Goal: Task Accomplishment & Management: Manage account settings

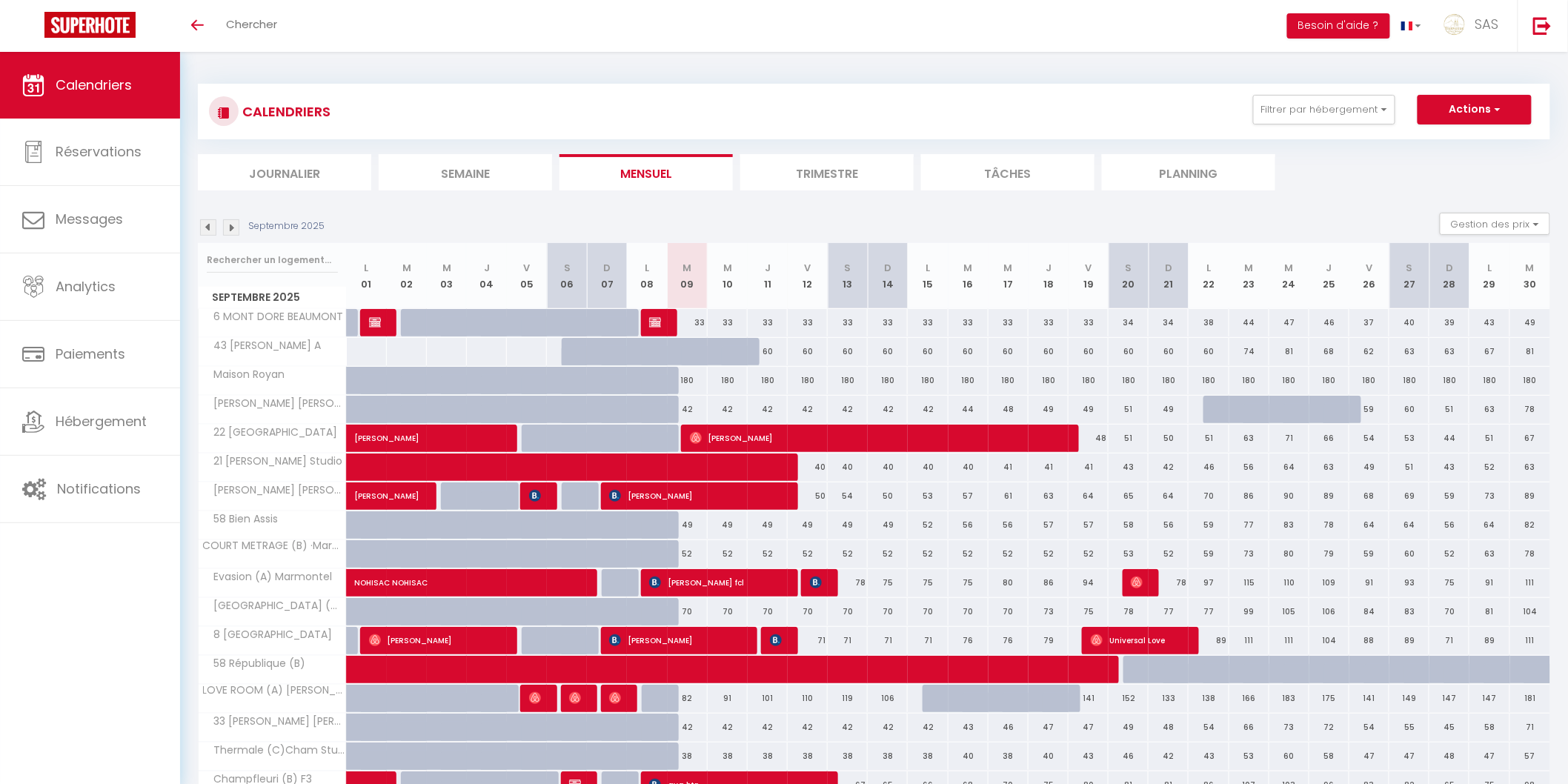
click at [1217, 169] on li "Planning" at bounding box center [1189, 173] width 174 height 37
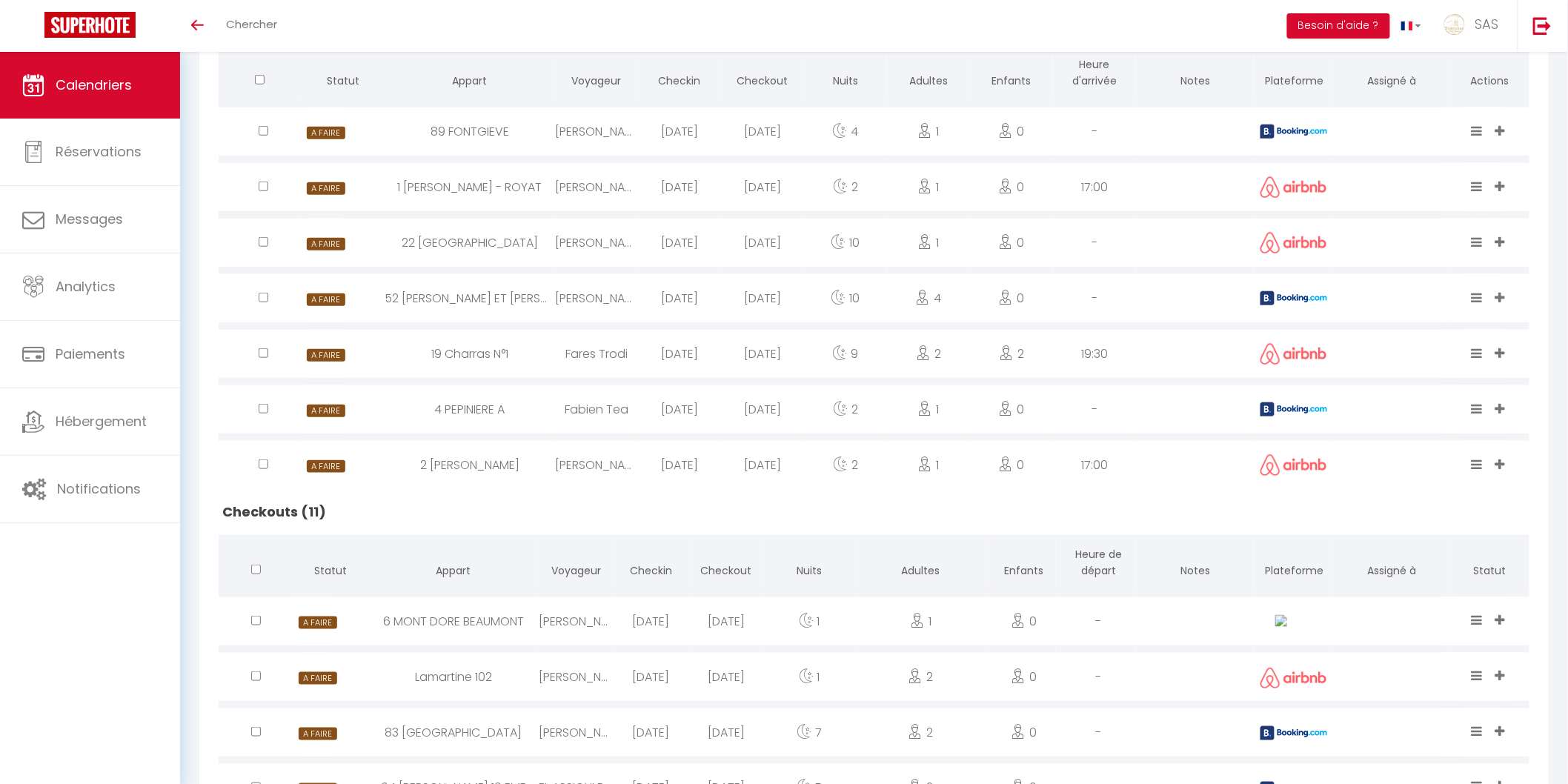
scroll to position [275, 0]
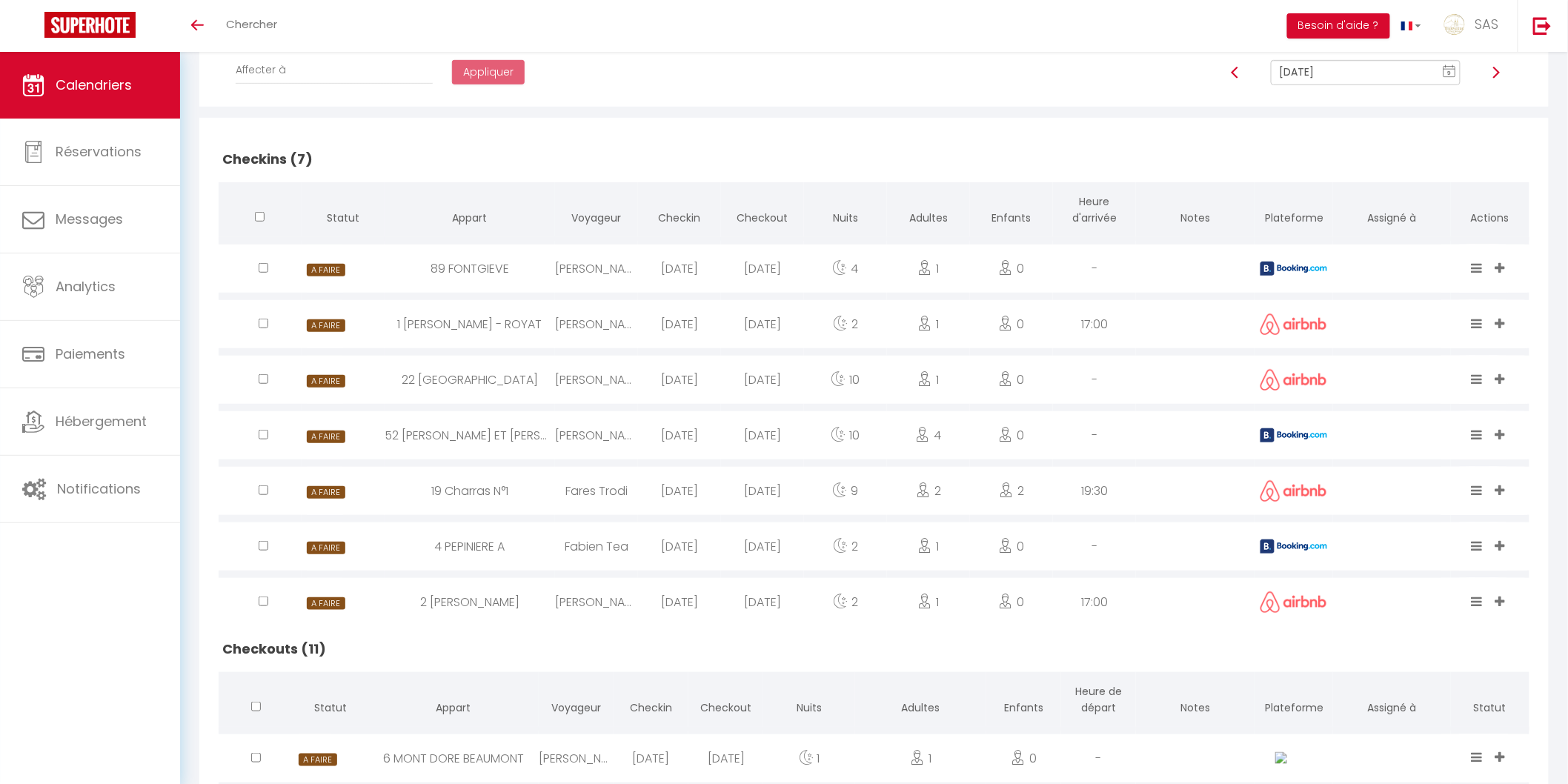
click at [520, 260] on div "89 FONTGIEVE" at bounding box center [470, 268] width 170 height 49
select select "0"
select select "1"
select select
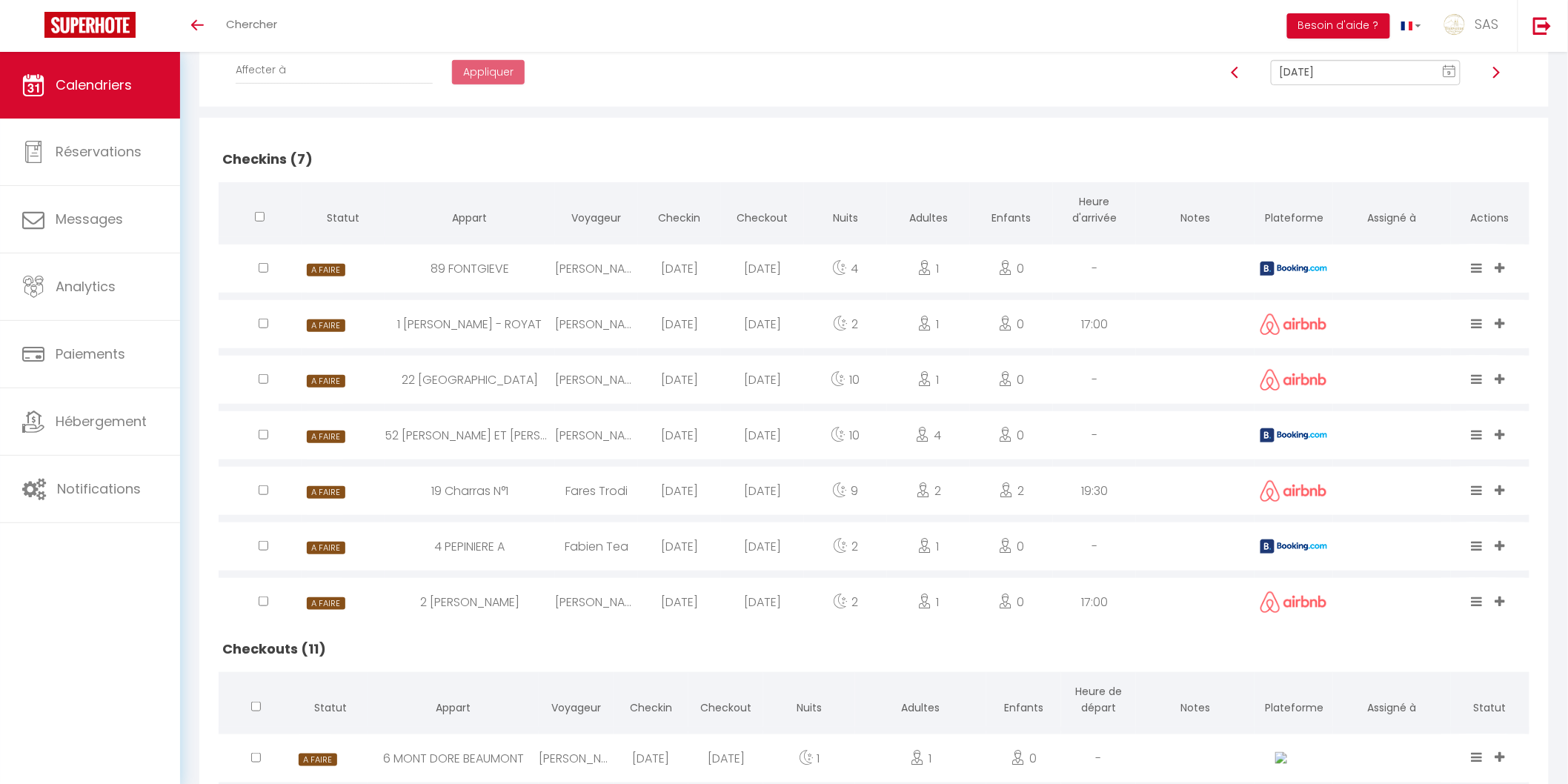
select select
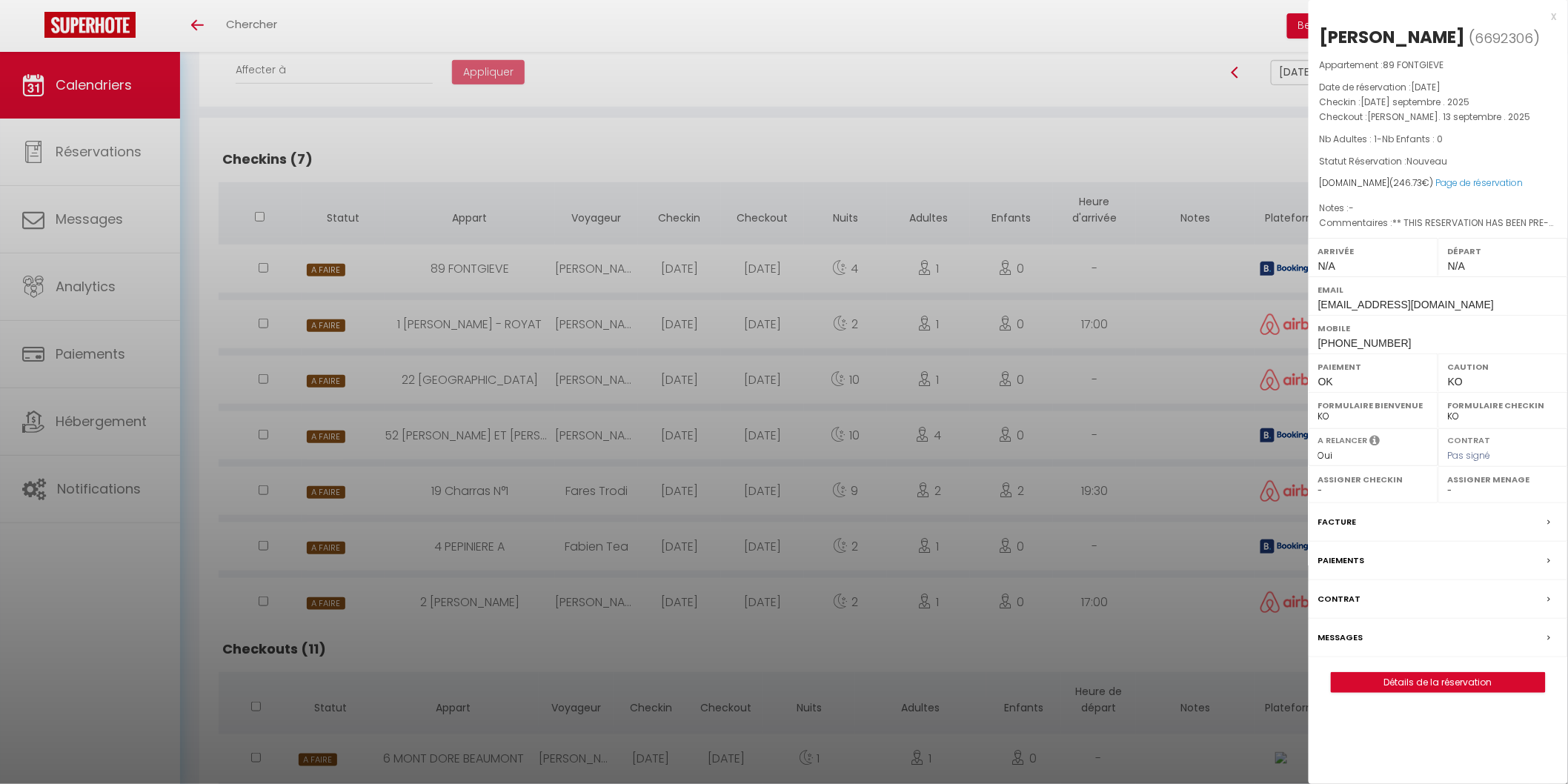
click at [532, 307] on div at bounding box center [784, 392] width 1568 height 784
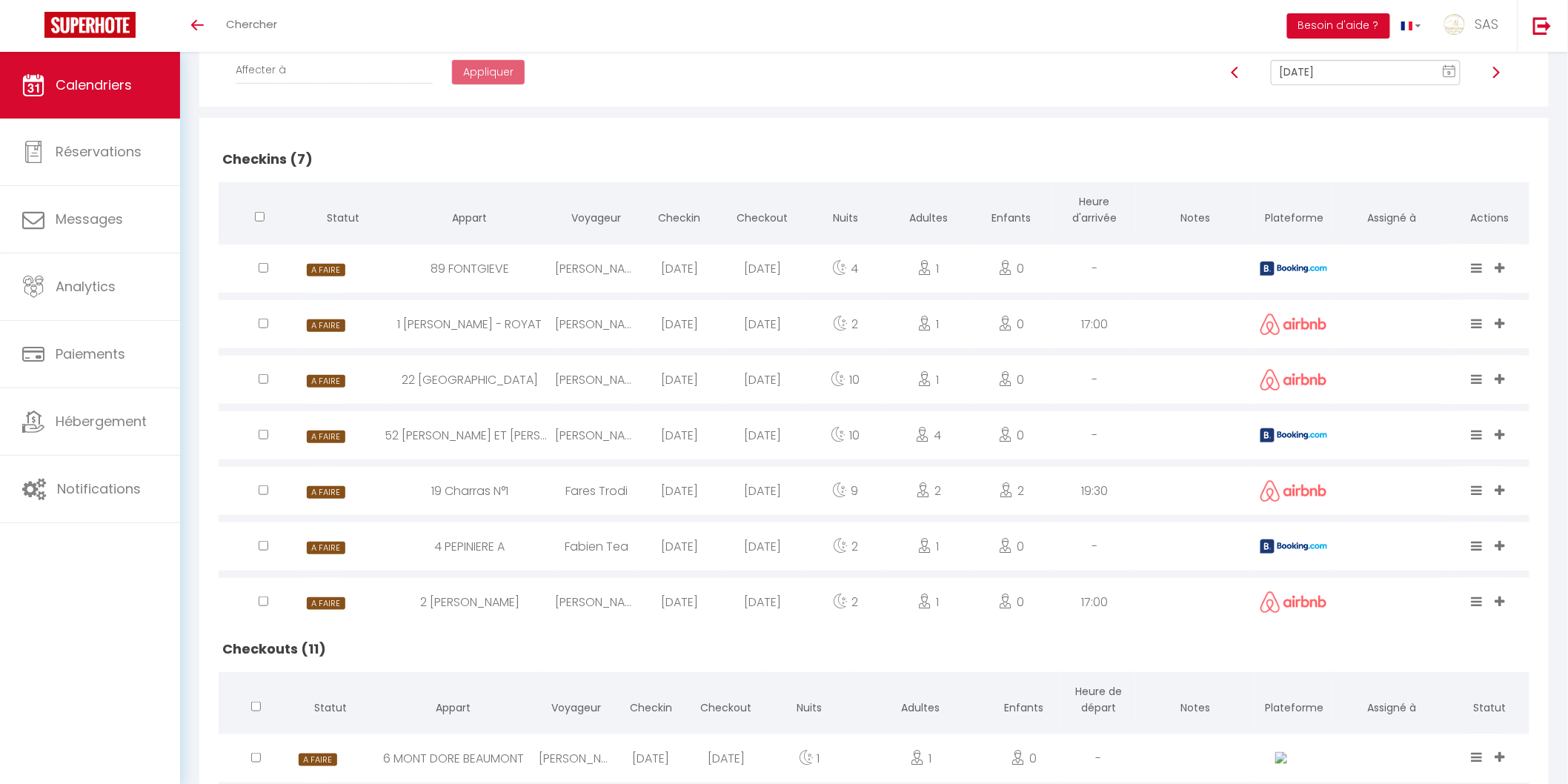
click at [575, 273] on div "[PERSON_NAME]" at bounding box center [596, 268] width 83 height 49
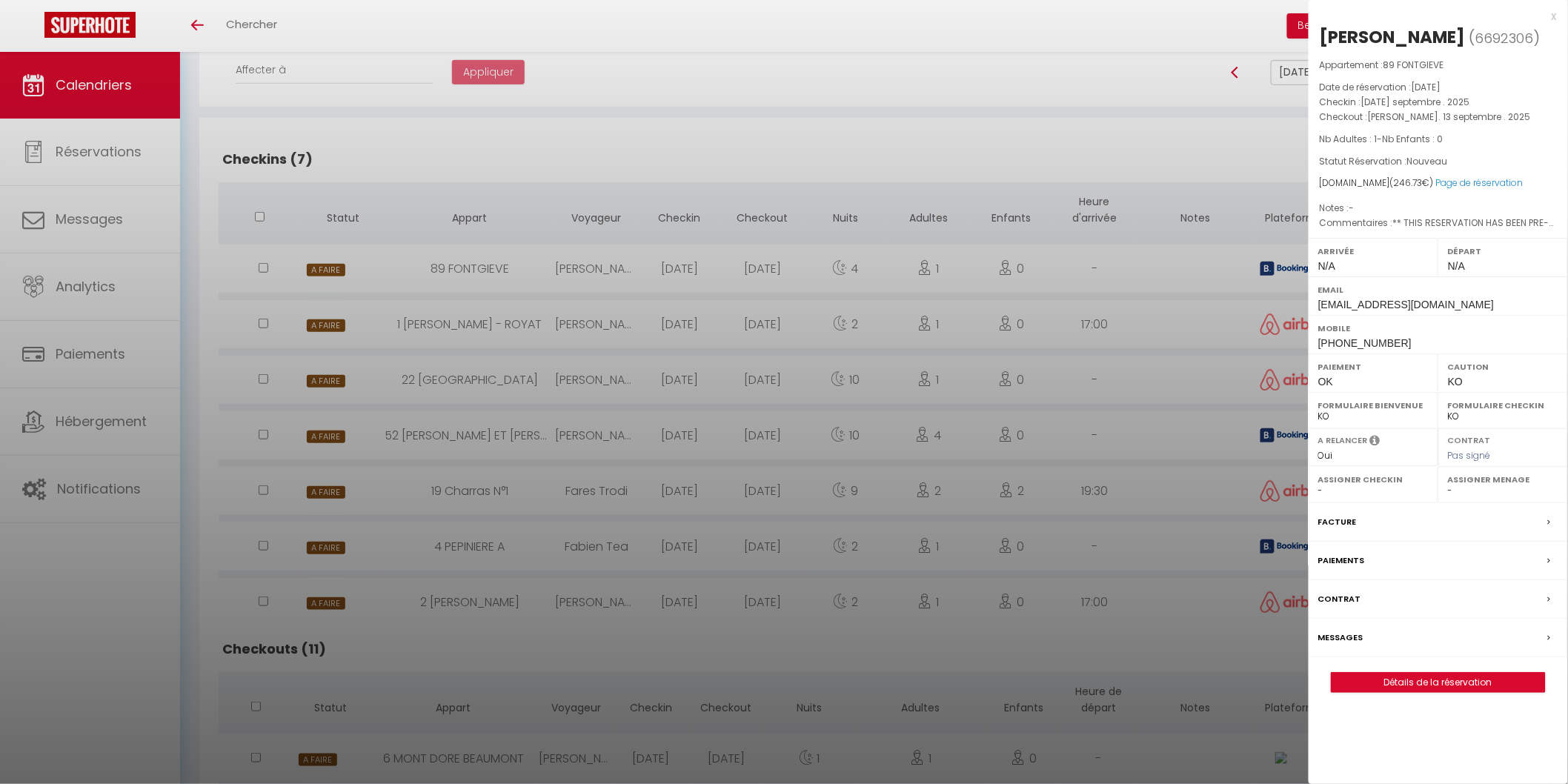
click at [573, 316] on div at bounding box center [784, 392] width 1568 height 784
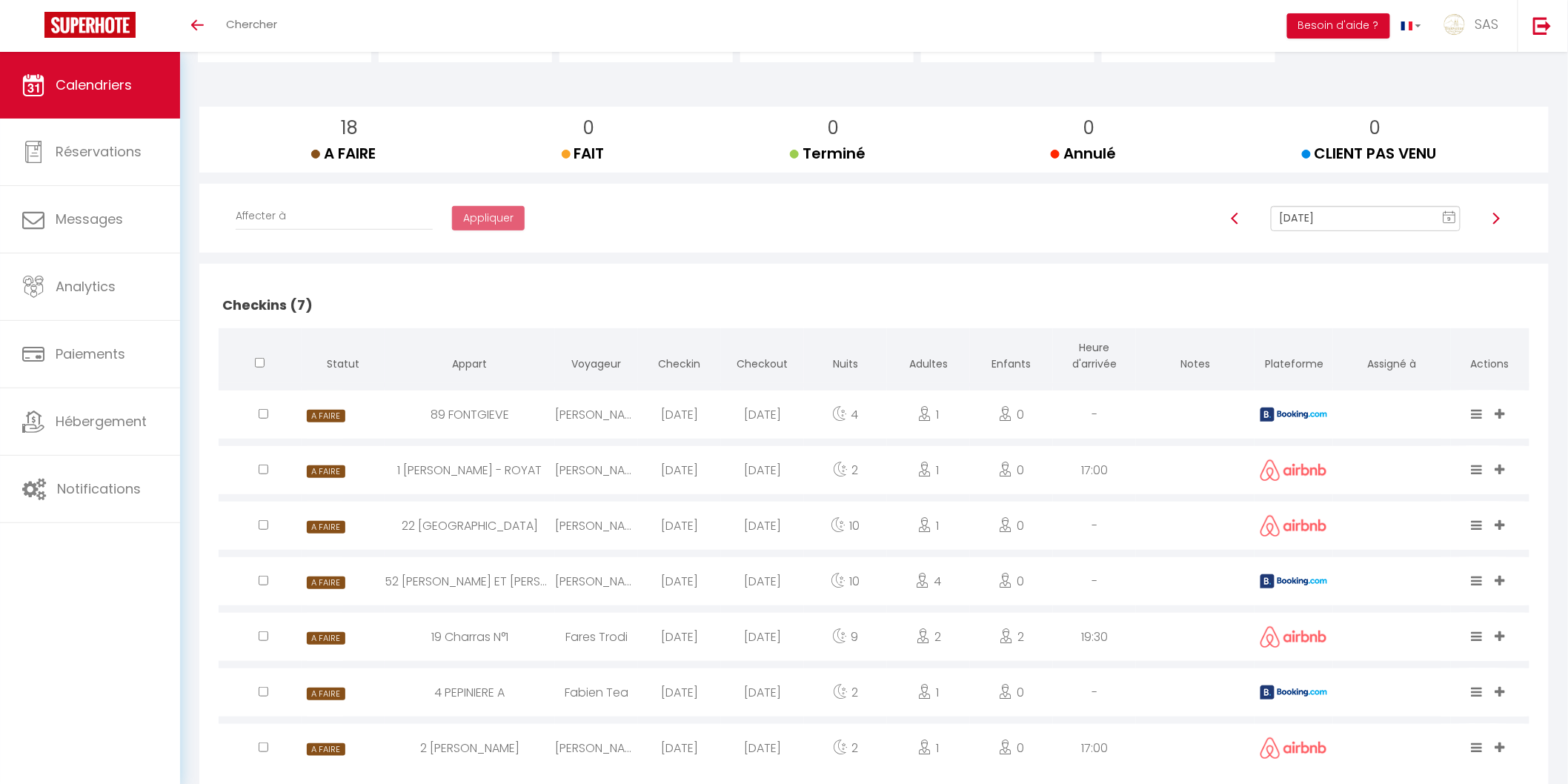
scroll to position [0, 0]
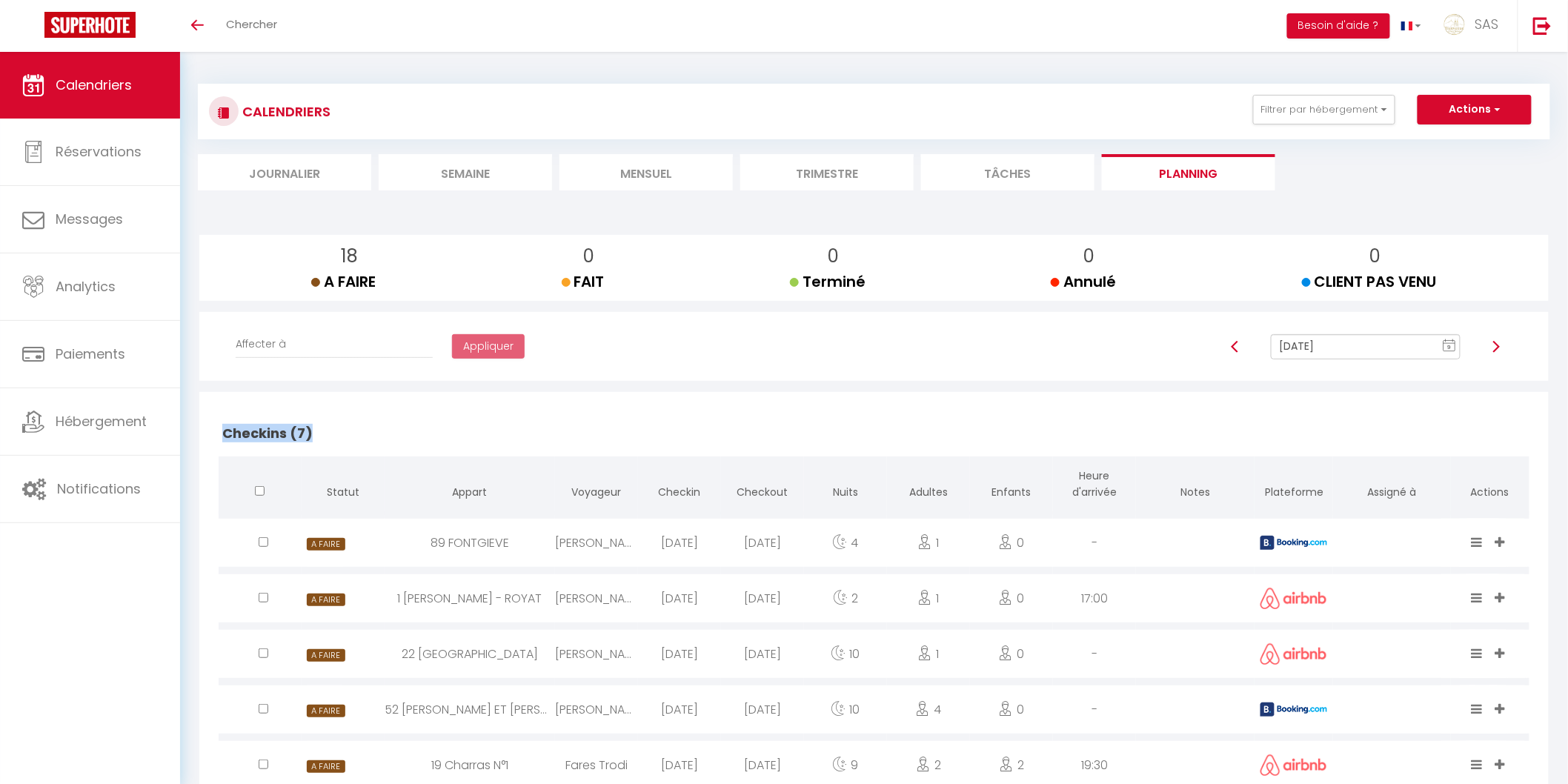
drag, startPoint x: 357, startPoint y: 435, endPoint x: 205, endPoint y: 435, distance: 152.0
click at [236, 417] on h2 "Checkins (7)" at bounding box center [874, 434] width 1311 height 46
drag, startPoint x: 322, startPoint y: 431, endPoint x: 215, endPoint y: 412, distance: 108.7
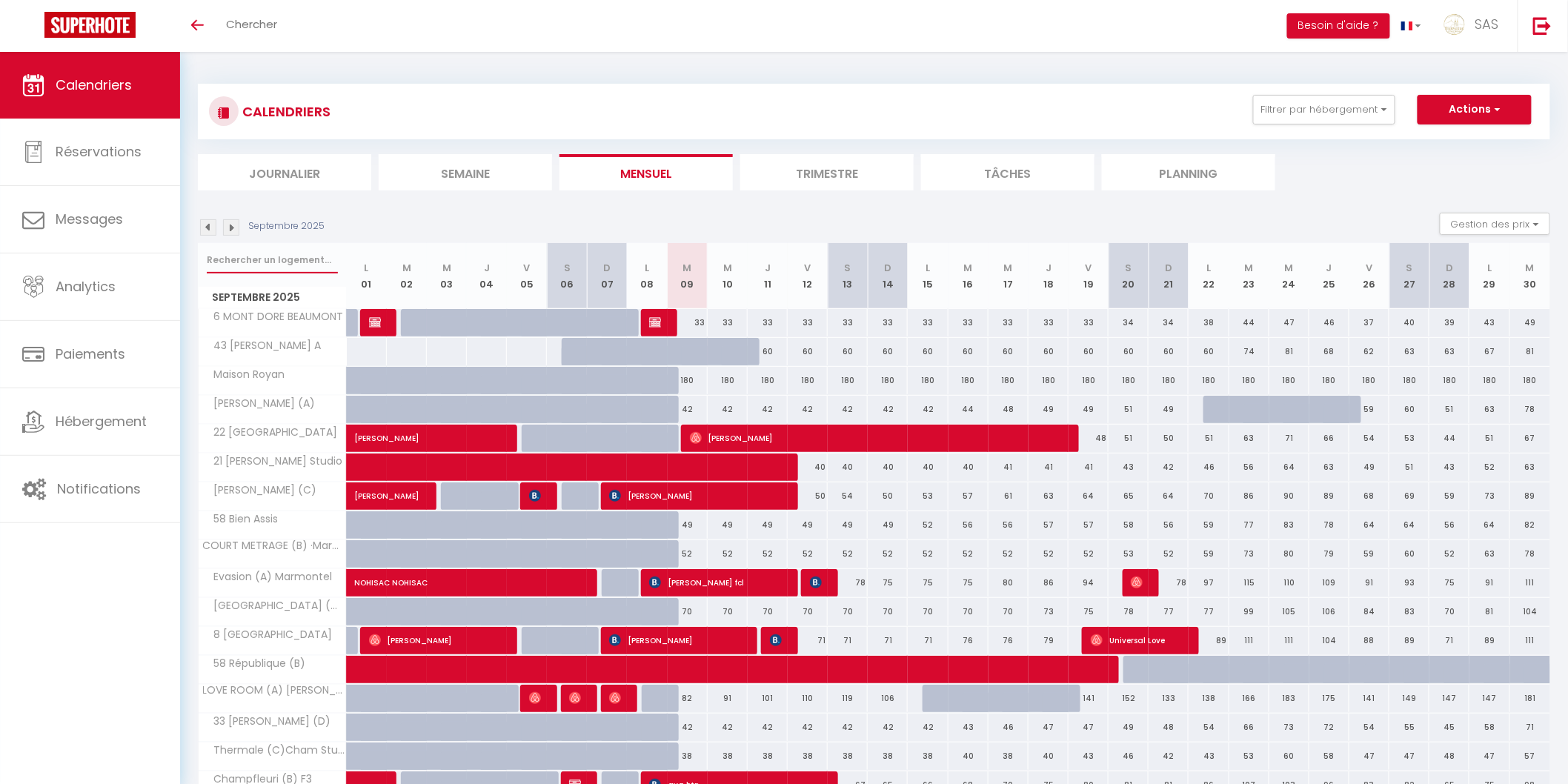
click at [280, 247] on input "text" at bounding box center [272, 260] width 131 height 27
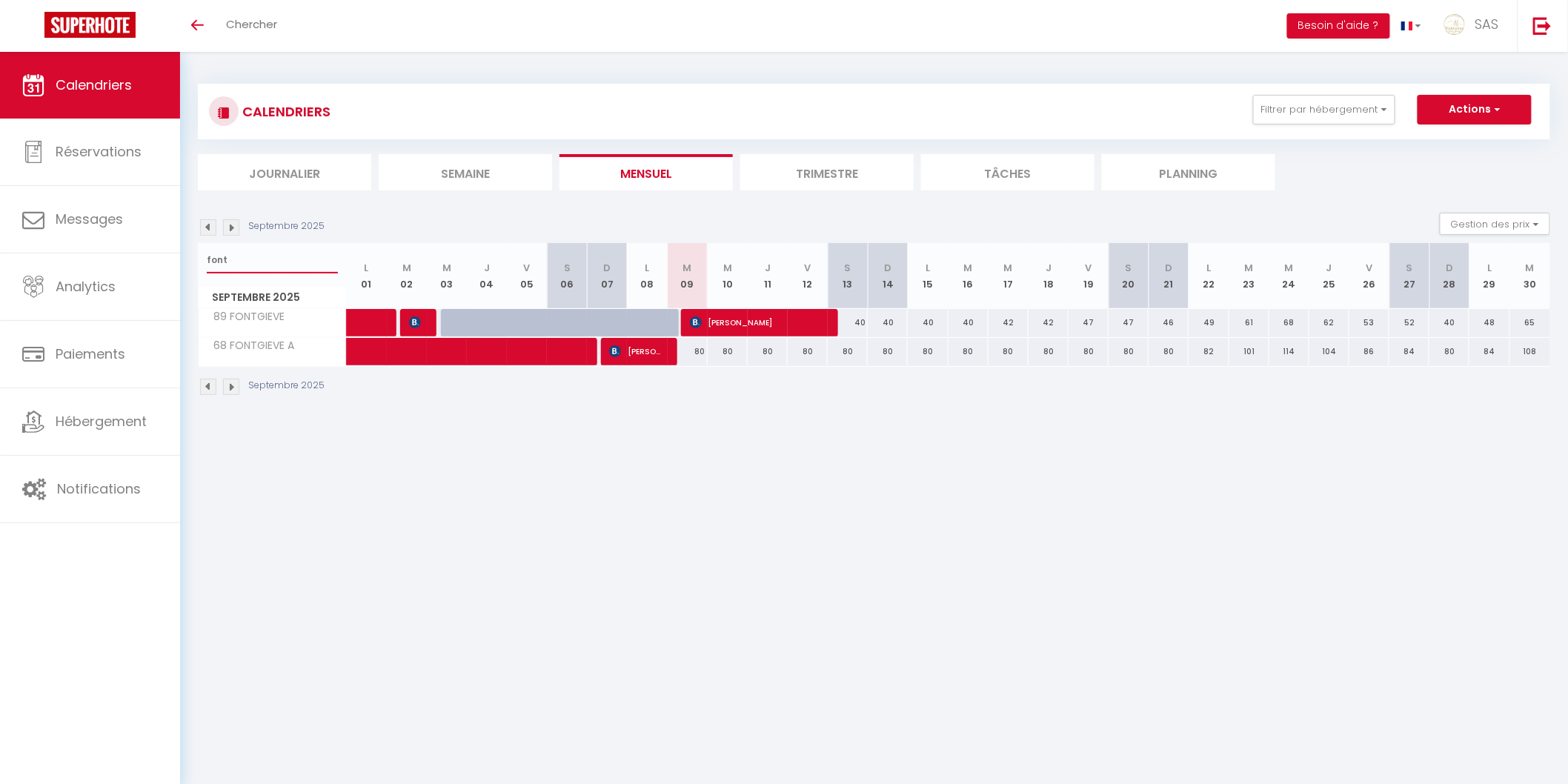
type input "font"
click at [1257, 177] on li "Planning" at bounding box center [1189, 173] width 174 height 37
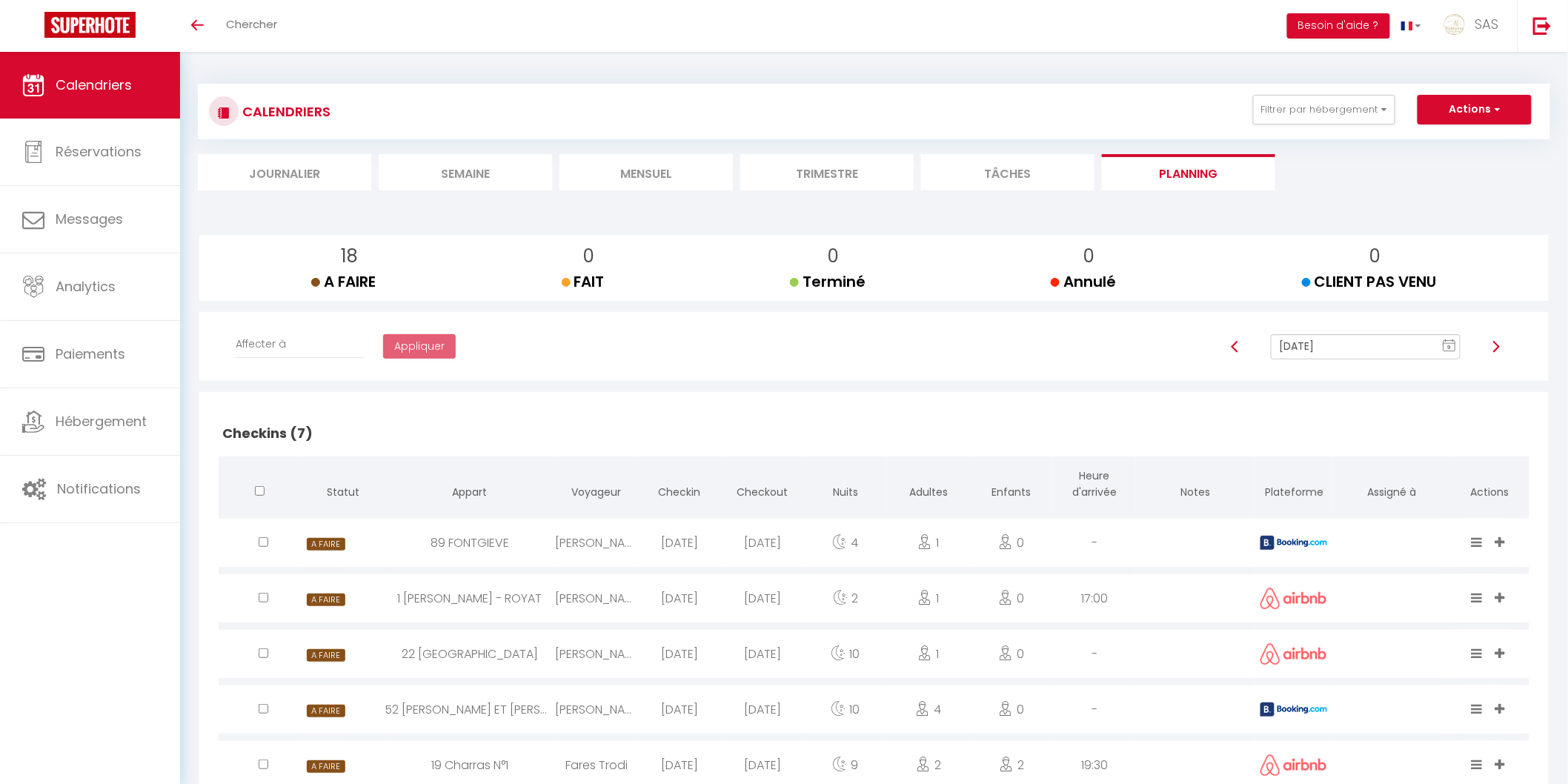
click at [1328, 356] on input "[DATE]" at bounding box center [1365, 347] width 189 height 25
click at [1325, 447] on td "8" at bounding box center [1321, 450] width 24 height 24
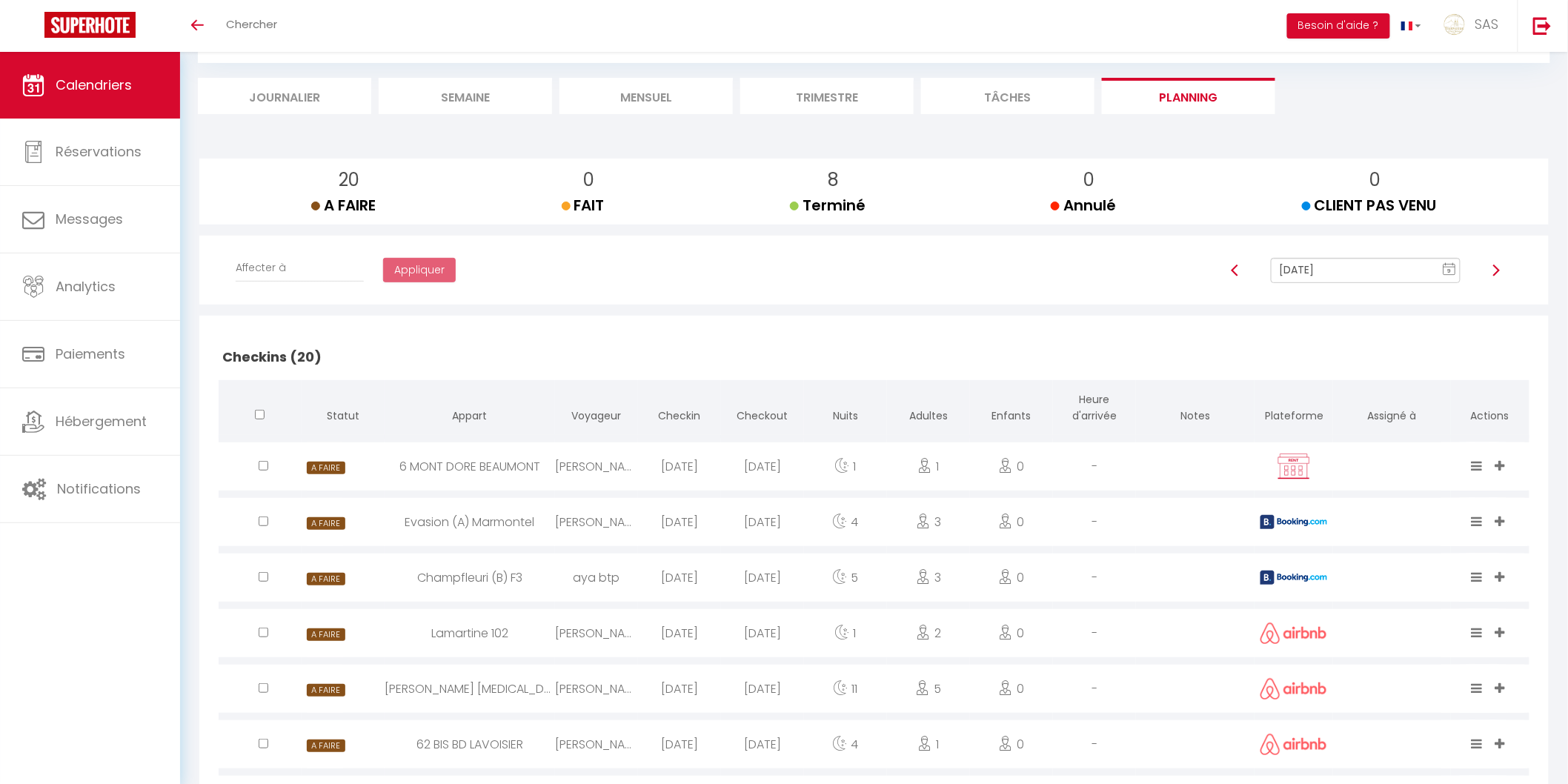
scroll to position [57, 0]
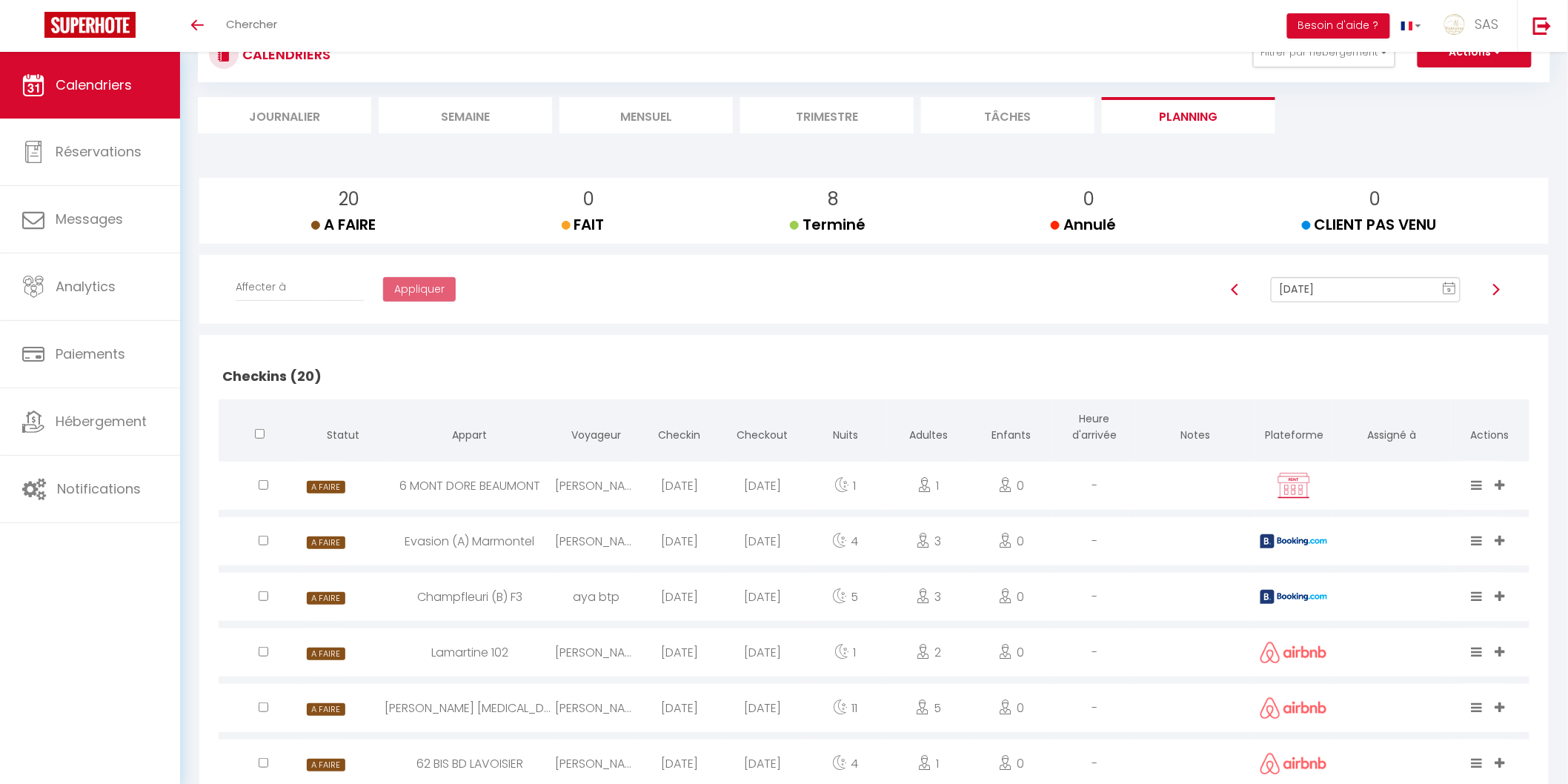
click at [1296, 298] on input "Sep 08, 2025" at bounding box center [1365, 290] width 189 height 25
click at [1338, 388] on td "9" at bounding box center [1344, 393] width 24 height 24
type input "[DATE]"
click at [681, 122] on li "Mensuel" at bounding box center [646, 115] width 174 height 37
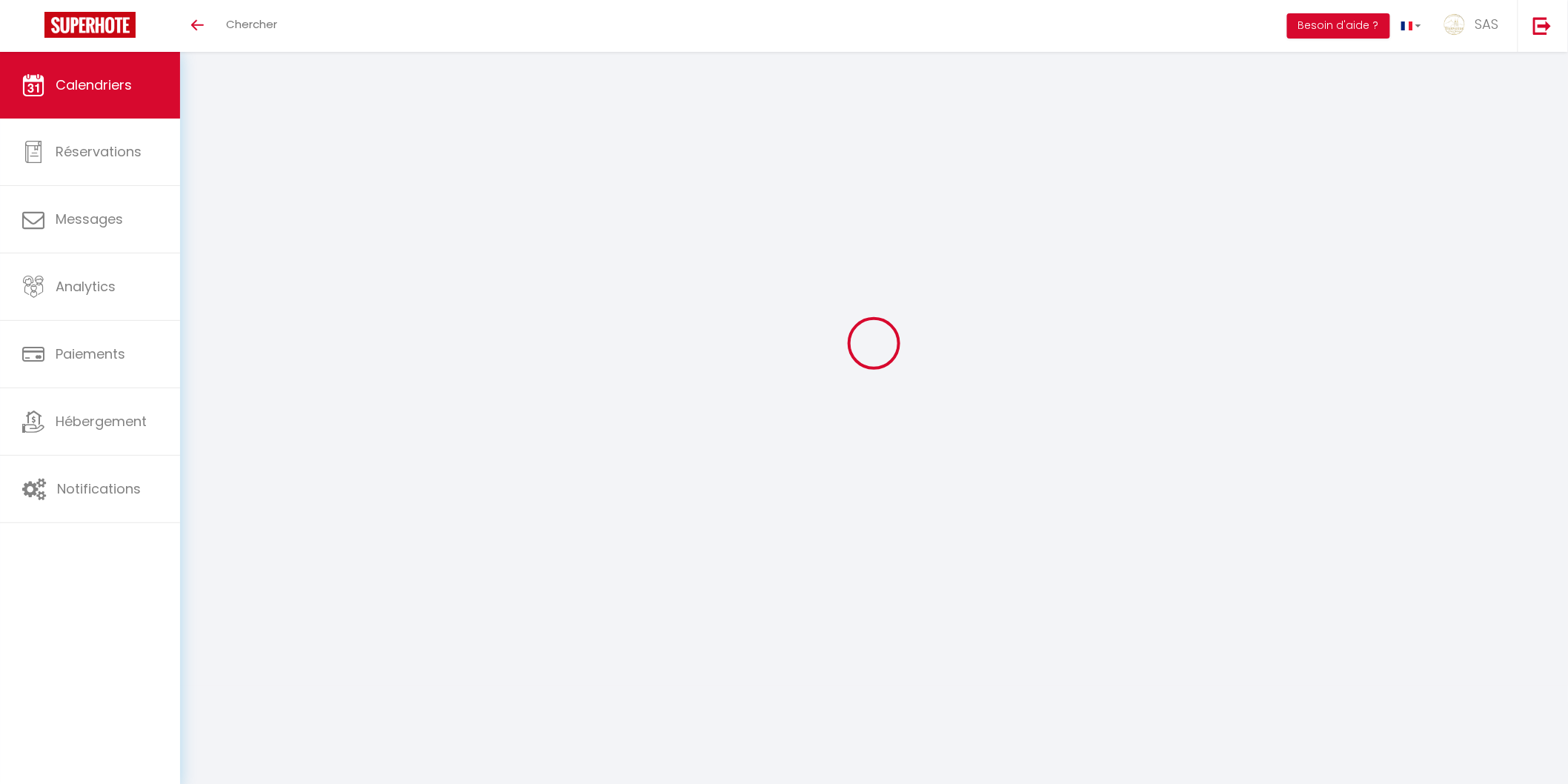
scroll to position [52, 0]
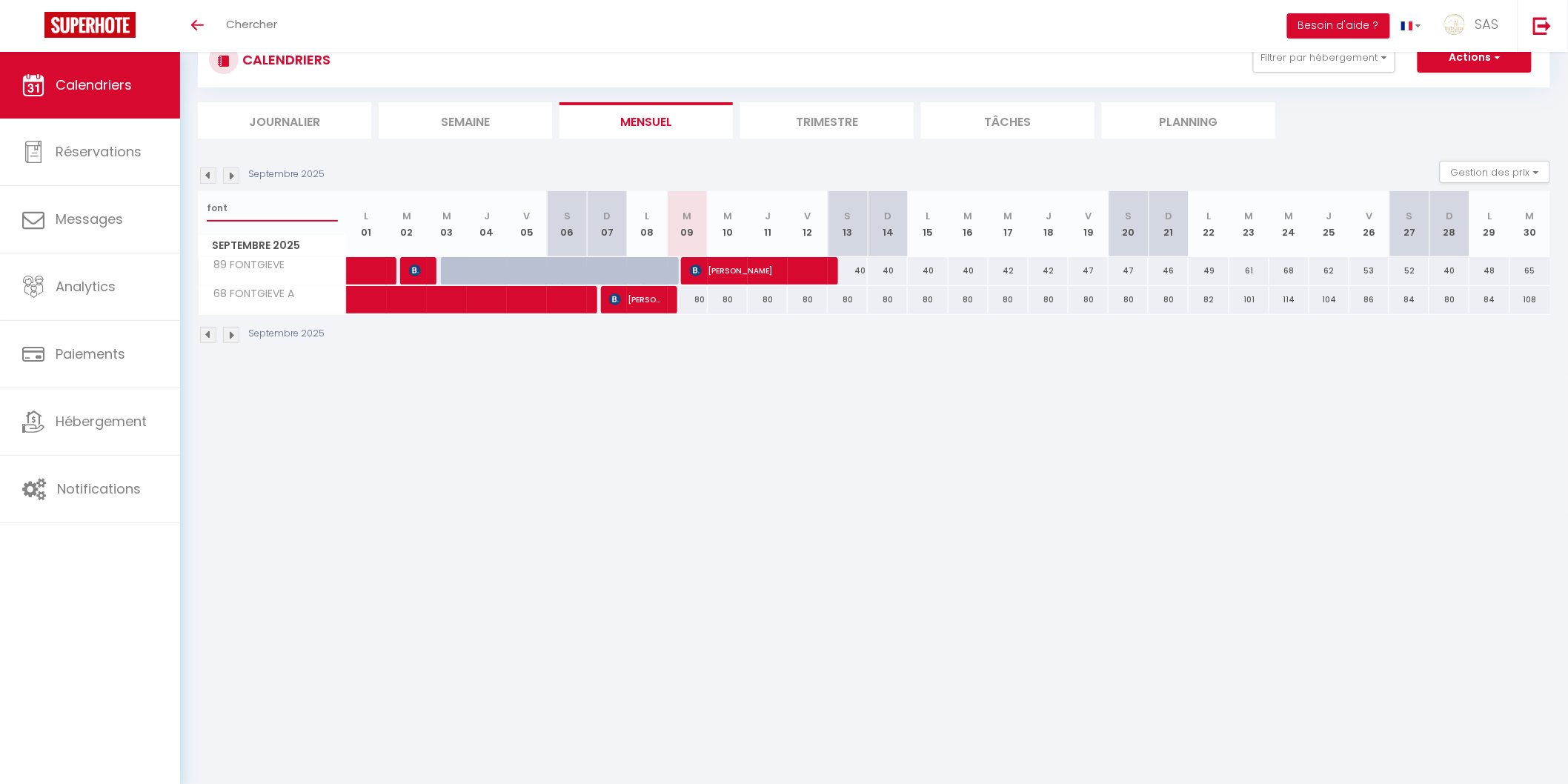
drag, startPoint x: 259, startPoint y: 220, endPoint x: 183, endPoint y: 221, distance: 76.0
click at [183, 221] on div "CALENDRIERS Filtrer par hébergement LCDP 6 MARCHE AUX POISSONS A TONNET 17 · Su…" at bounding box center [874, 188] width 1388 height 376
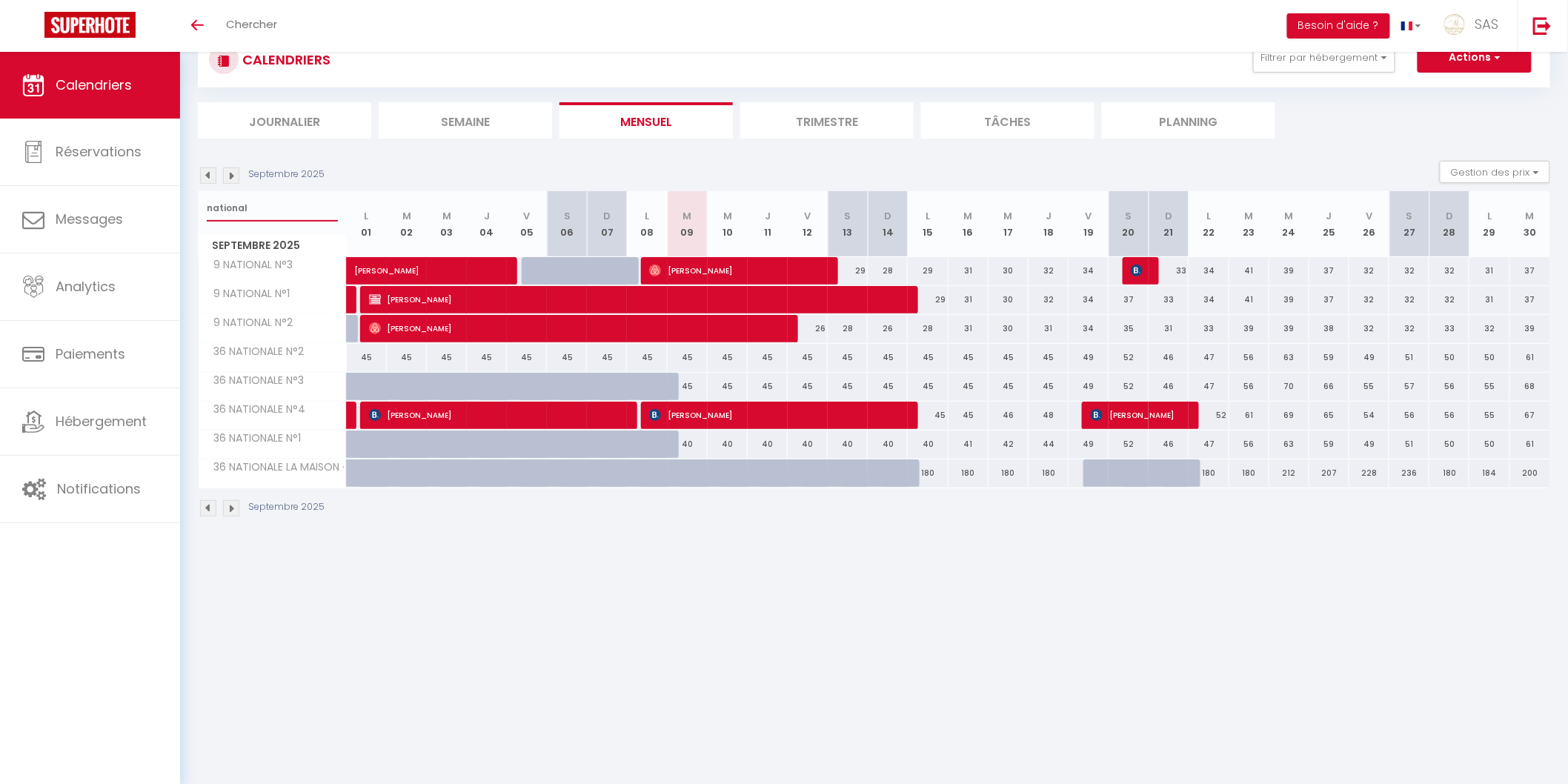
type input "national"
click at [714, 424] on span "Lokman SHI" at bounding box center [776, 415] width 253 height 28
select select "OK"
select select "0"
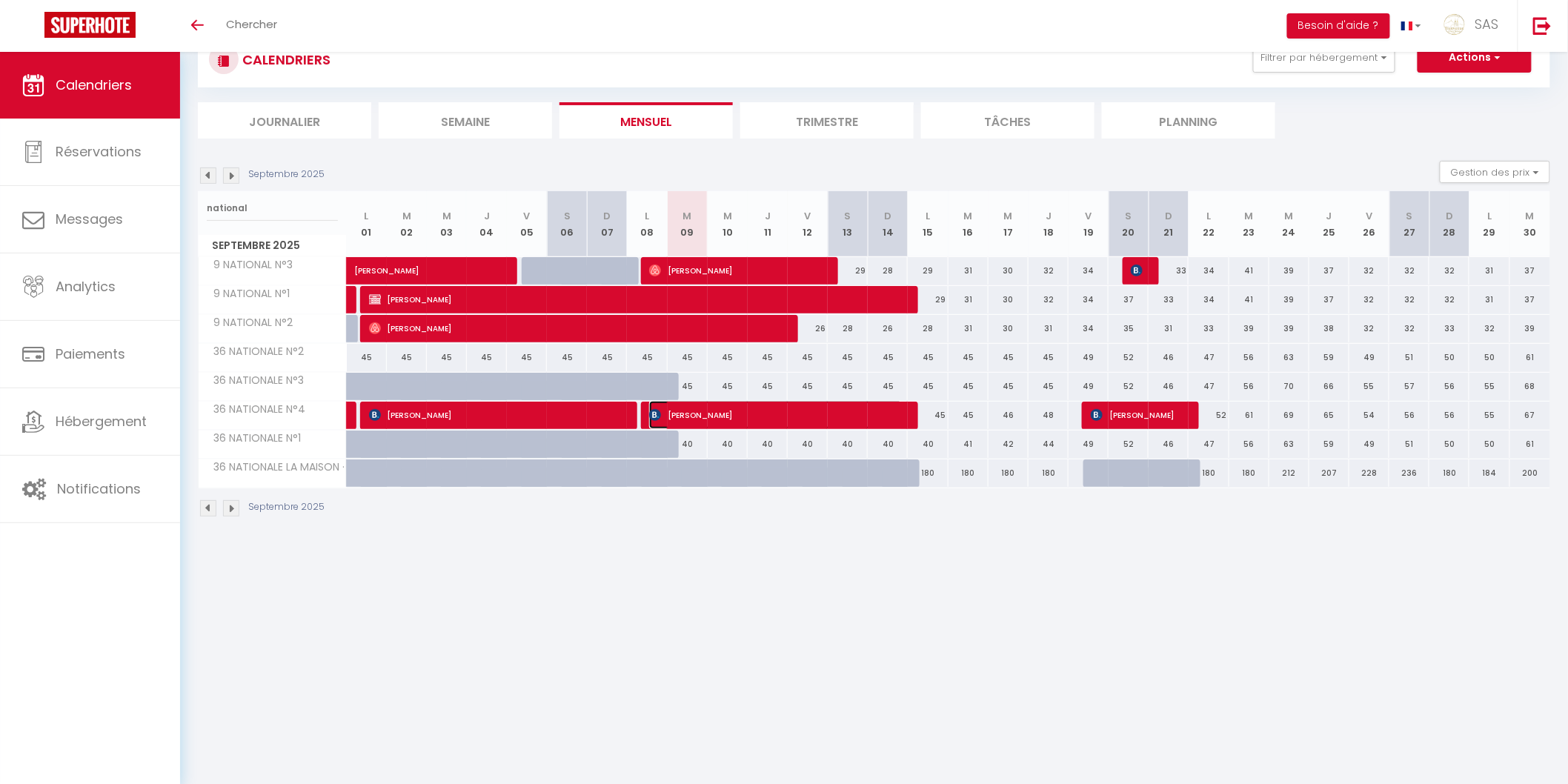
select select "0"
select select "1"
select select
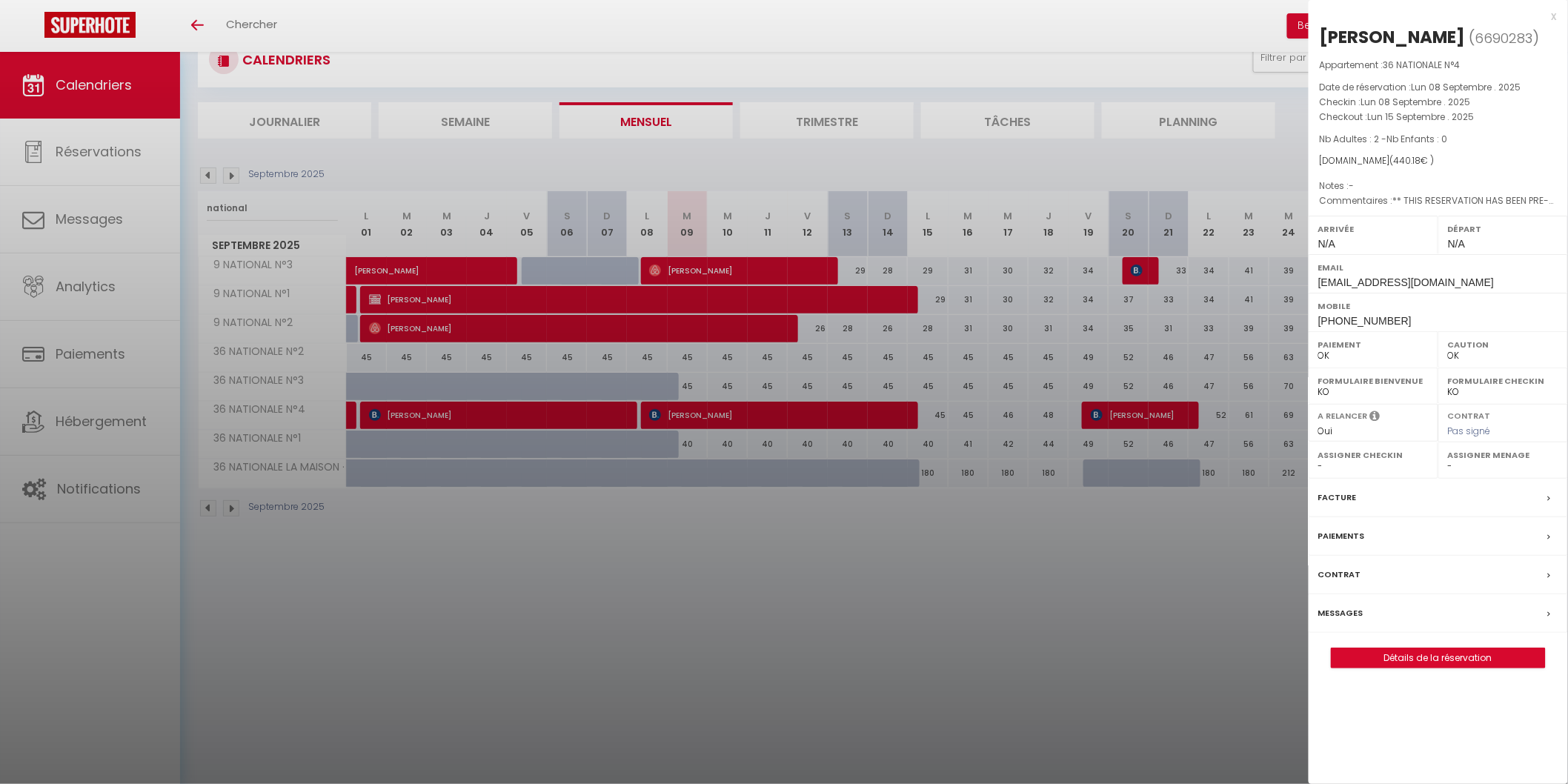
click at [714, 424] on div at bounding box center [784, 392] width 1568 height 784
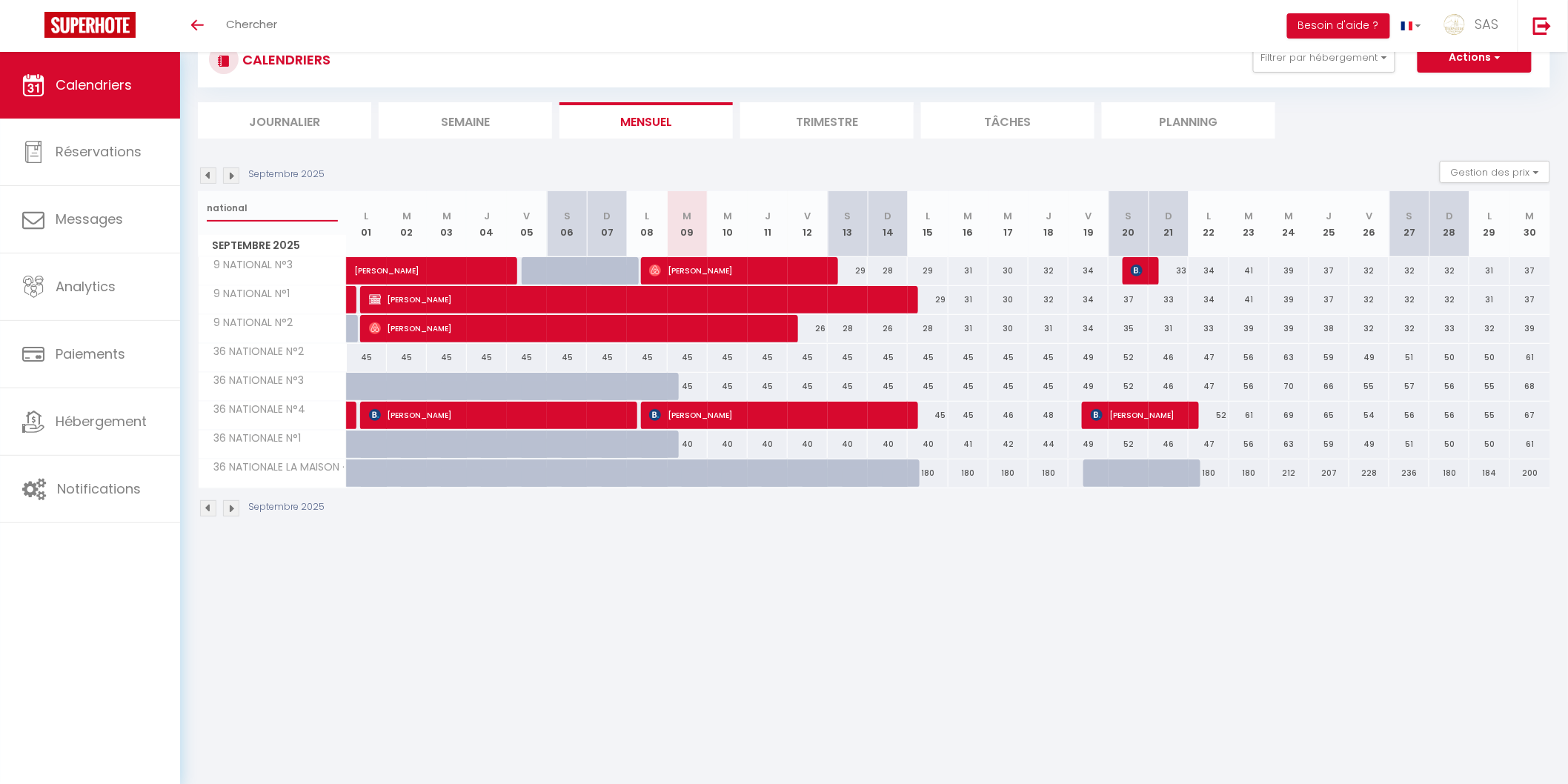
drag, startPoint x: 257, startPoint y: 205, endPoint x: 193, endPoint y: 208, distance: 64.1
click at [193, 208] on div "CALENDRIERS Filtrer par hébergement LCDP 6 MARCHE AUX POISSONS A TONNET 17 · Su…" at bounding box center [874, 275] width 1388 height 550
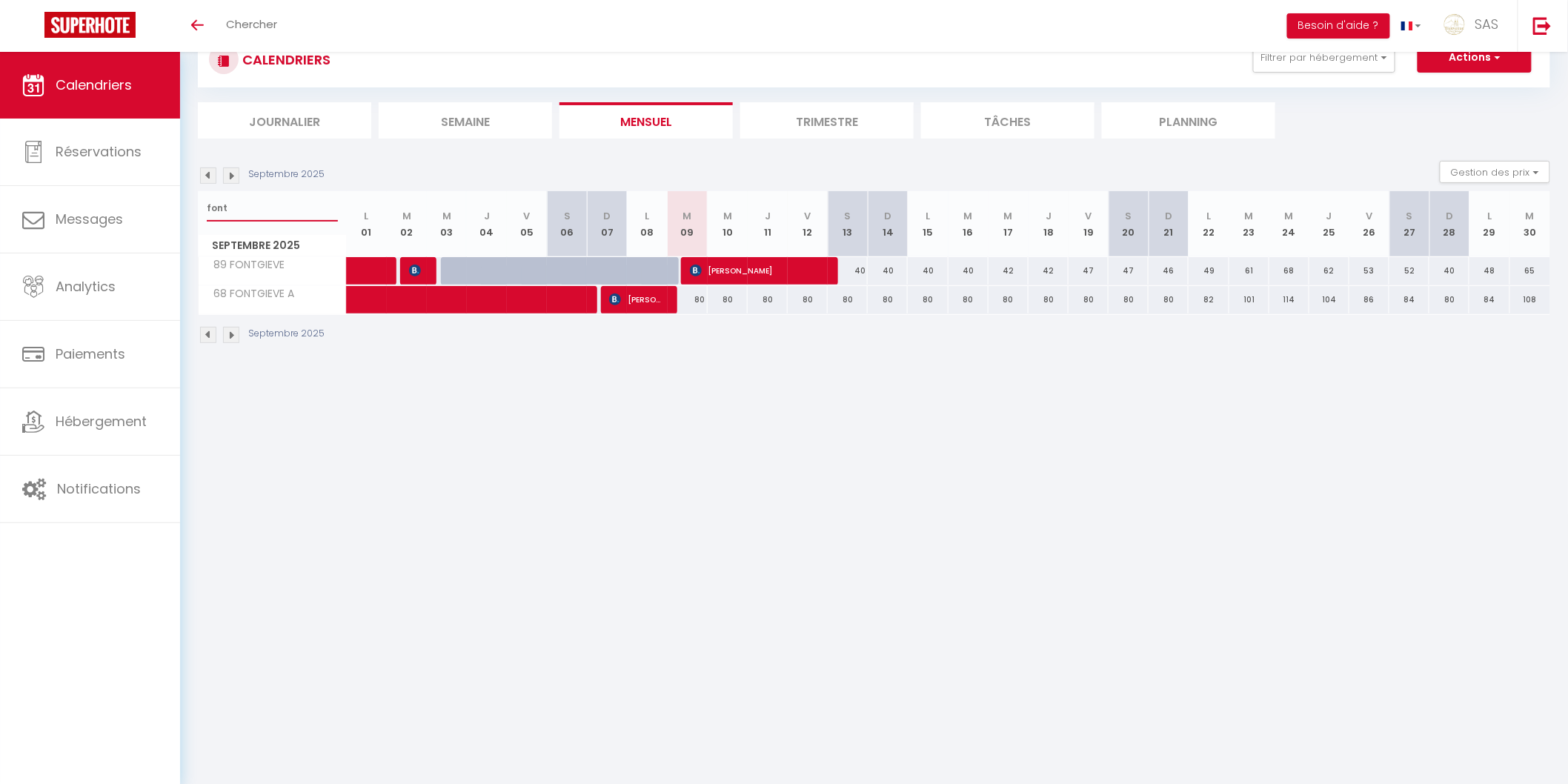
type input "font"
click at [642, 296] on span "[PERSON_NAME]" at bounding box center [635, 299] width 53 height 28
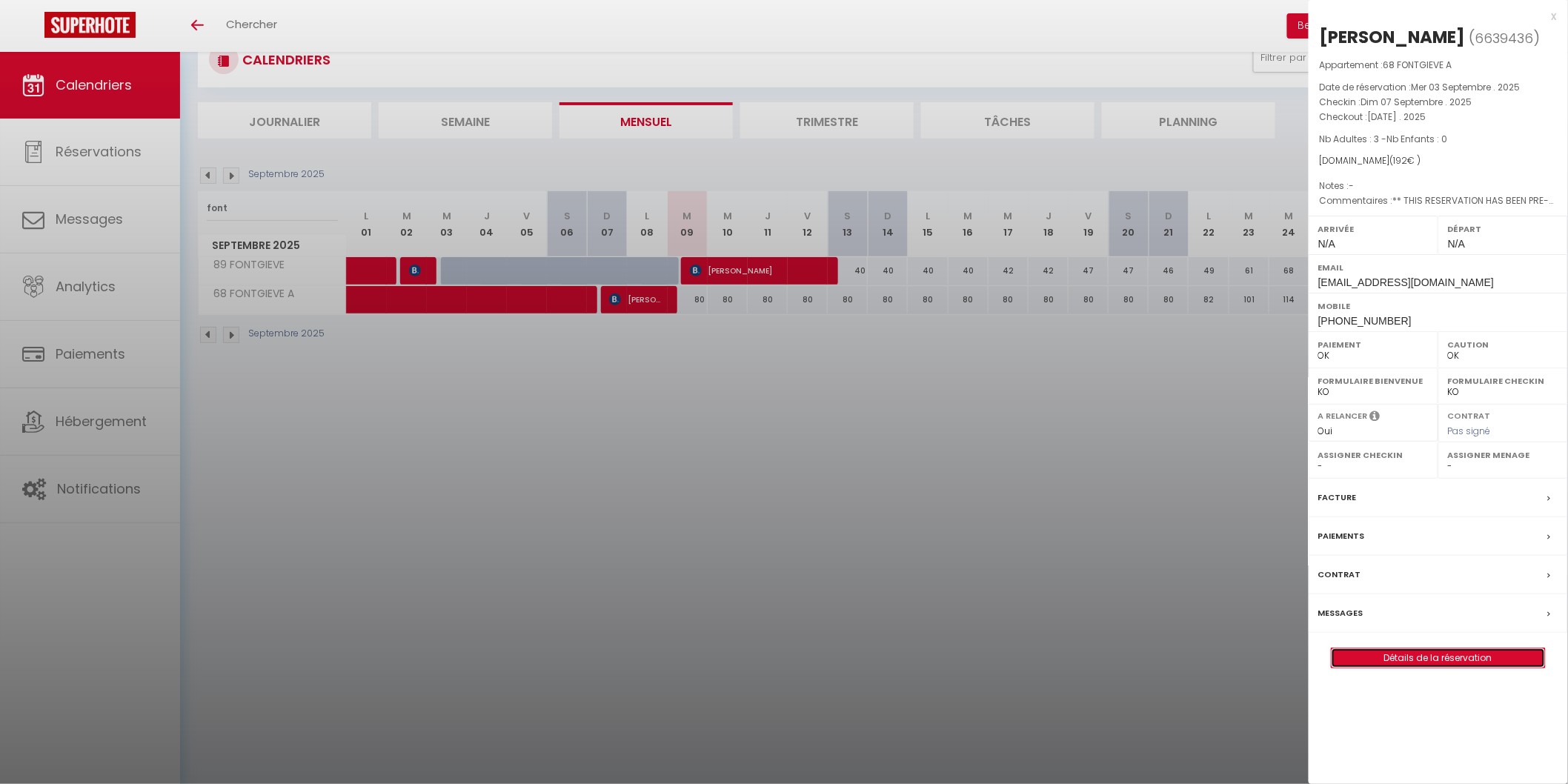
click at [1428, 652] on link "Détails de la réservation" at bounding box center [1438, 658] width 213 height 19
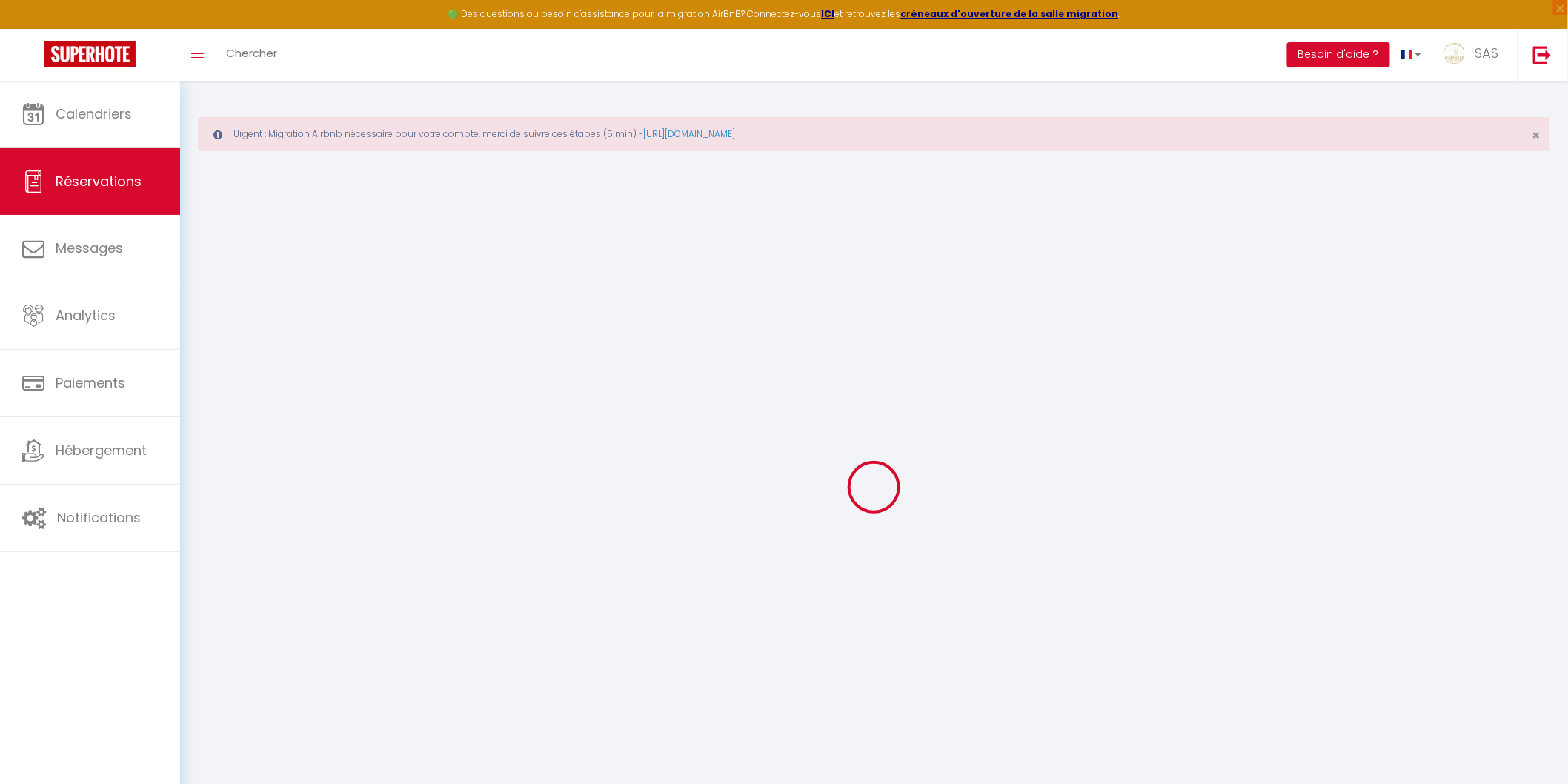
select select
select select "15"
checkbox input "false"
select select
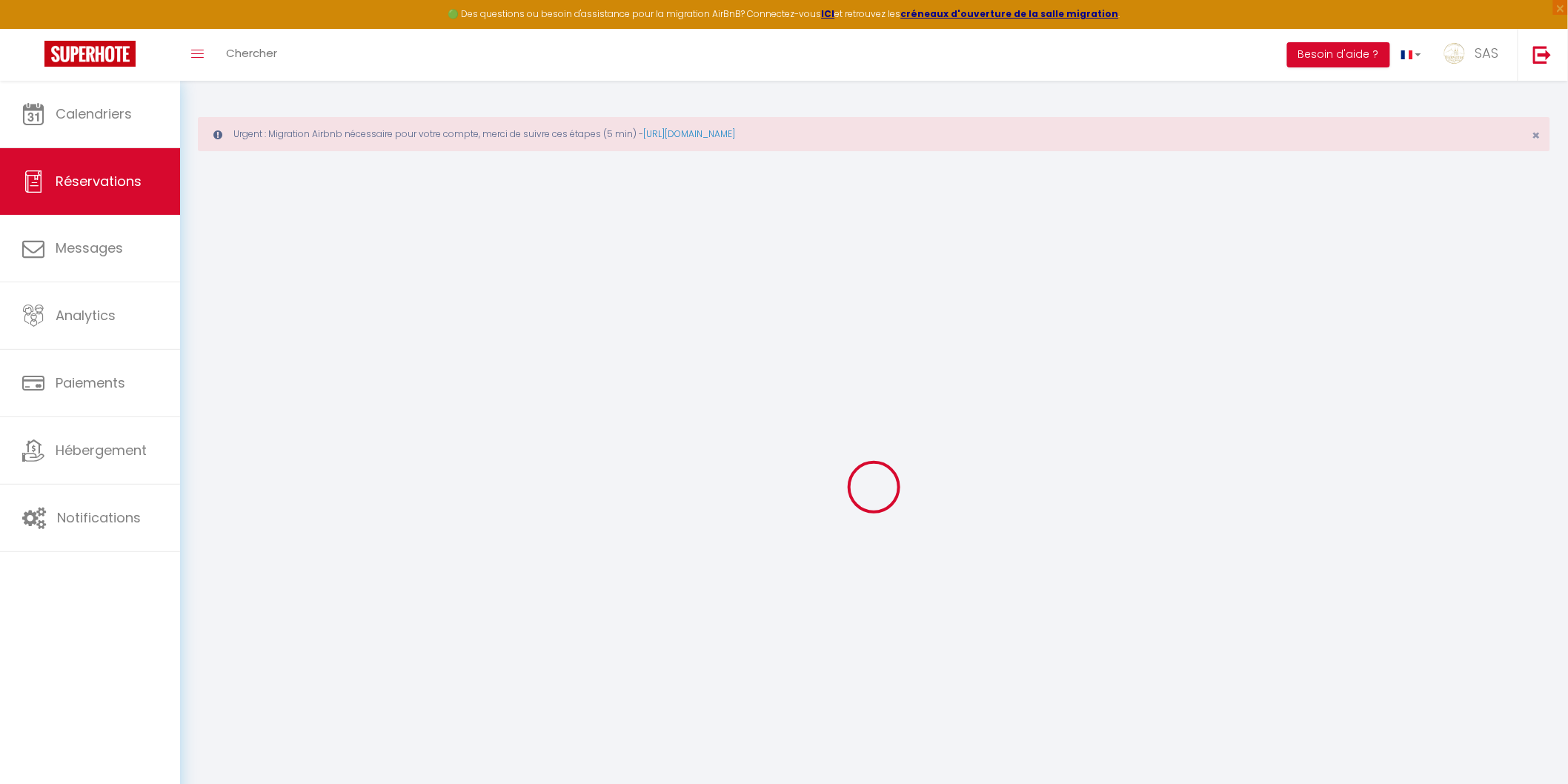
select select
checkbox input "false"
select select
checkbox input "false"
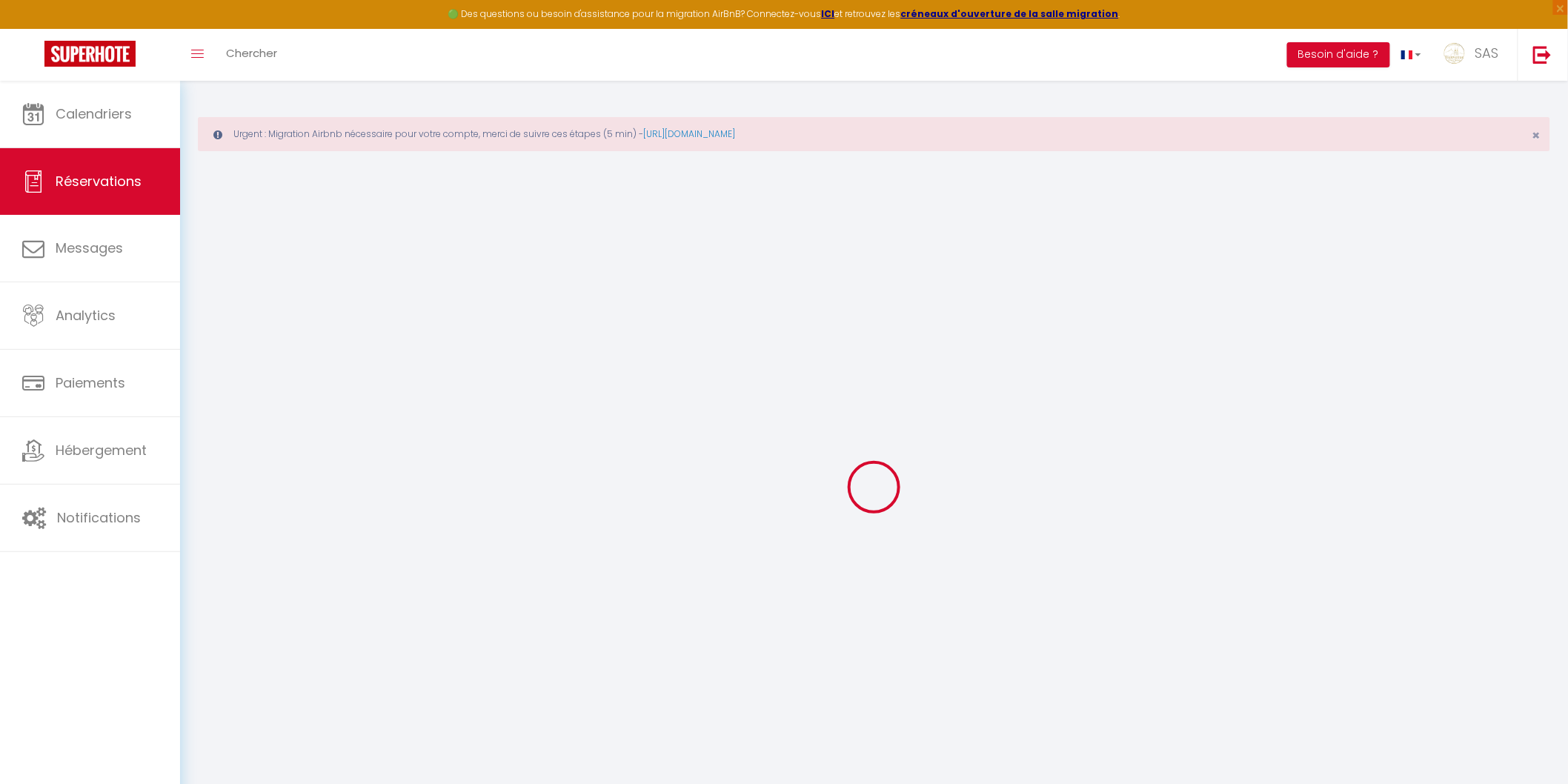
type textarea "** THIS RESERVATION HAS BEEN PRE-PAID ** Reservation has a cancellation grace p…"
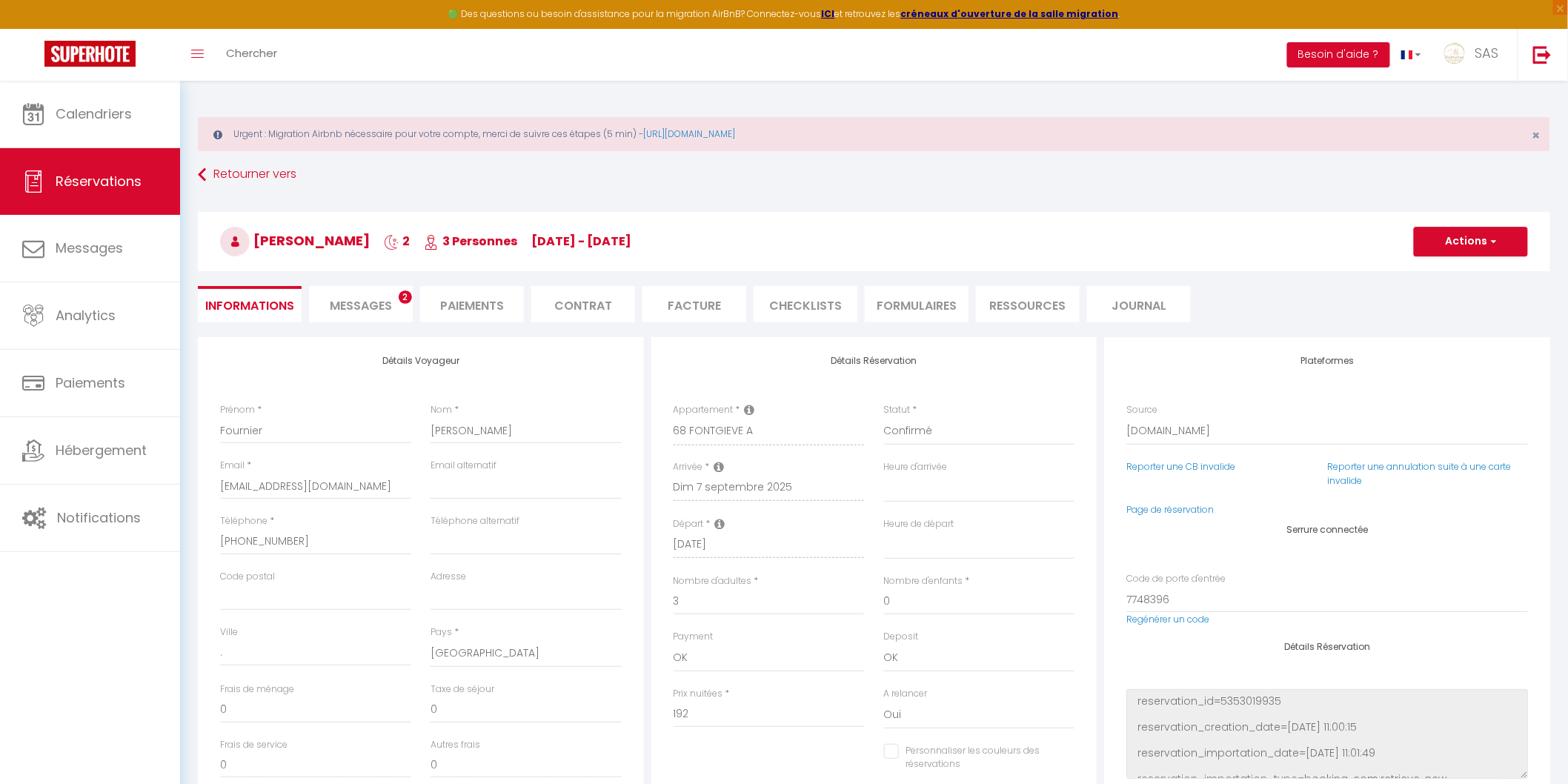
select select
checkbox input "false"
select select
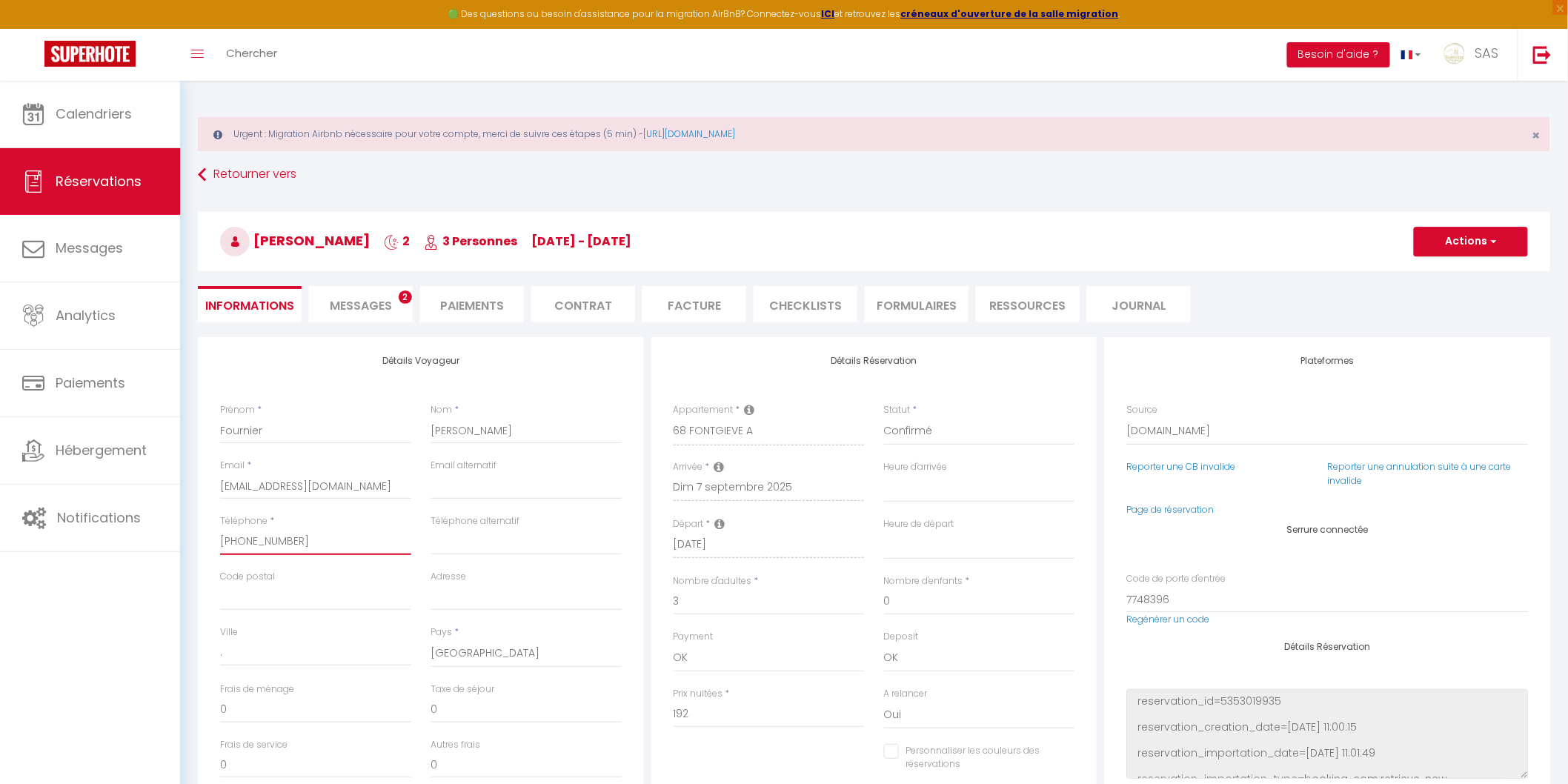
click at [256, 538] on input "+590690617666" at bounding box center [316, 542] width 191 height 27
click at [389, 539] on input "+590690617666" at bounding box center [316, 542] width 191 height 27
click at [400, 536] on input "+590690617666" at bounding box center [316, 542] width 191 height 27
click at [156, 638] on div "Calendriers Réservations Messages Analytics Paiements Hébergement Notifications" at bounding box center [90, 449] width 180 height 735
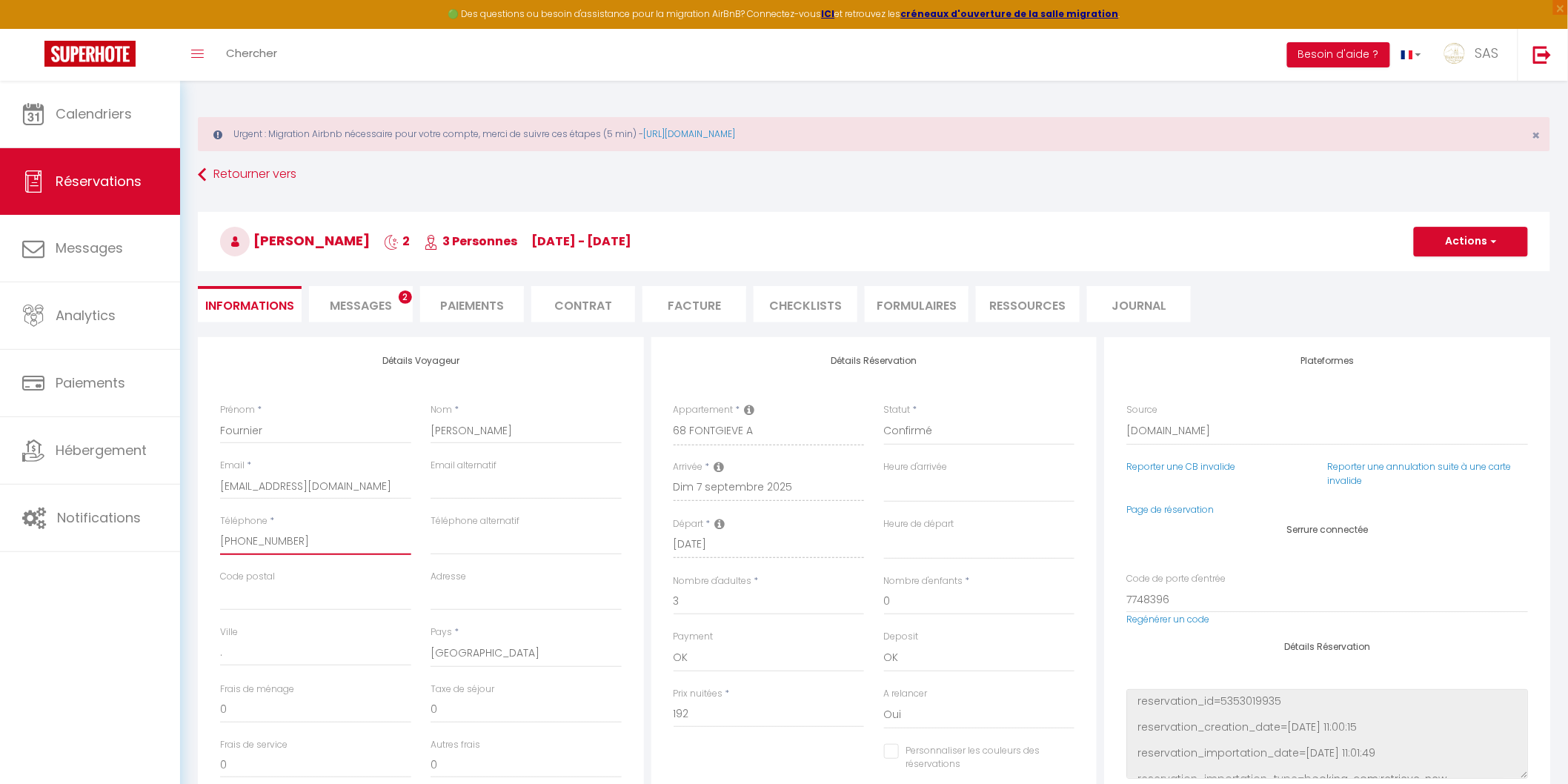
drag, startPoint x: 323, startPoint y: 541, endPoint x: 200, endPoint y: 531, distance: 123.4
click at [201, 531] on div "Détails Voyageur Prénom * Fournier Nom * Raphaël Email * frapha.860929@guest.bo…" at bounding box center [421, 603] width 447 height 530
click at [350, 566] on div "Téléphone * +590690617666" at bounding box center [315, 542] width 210 height 56
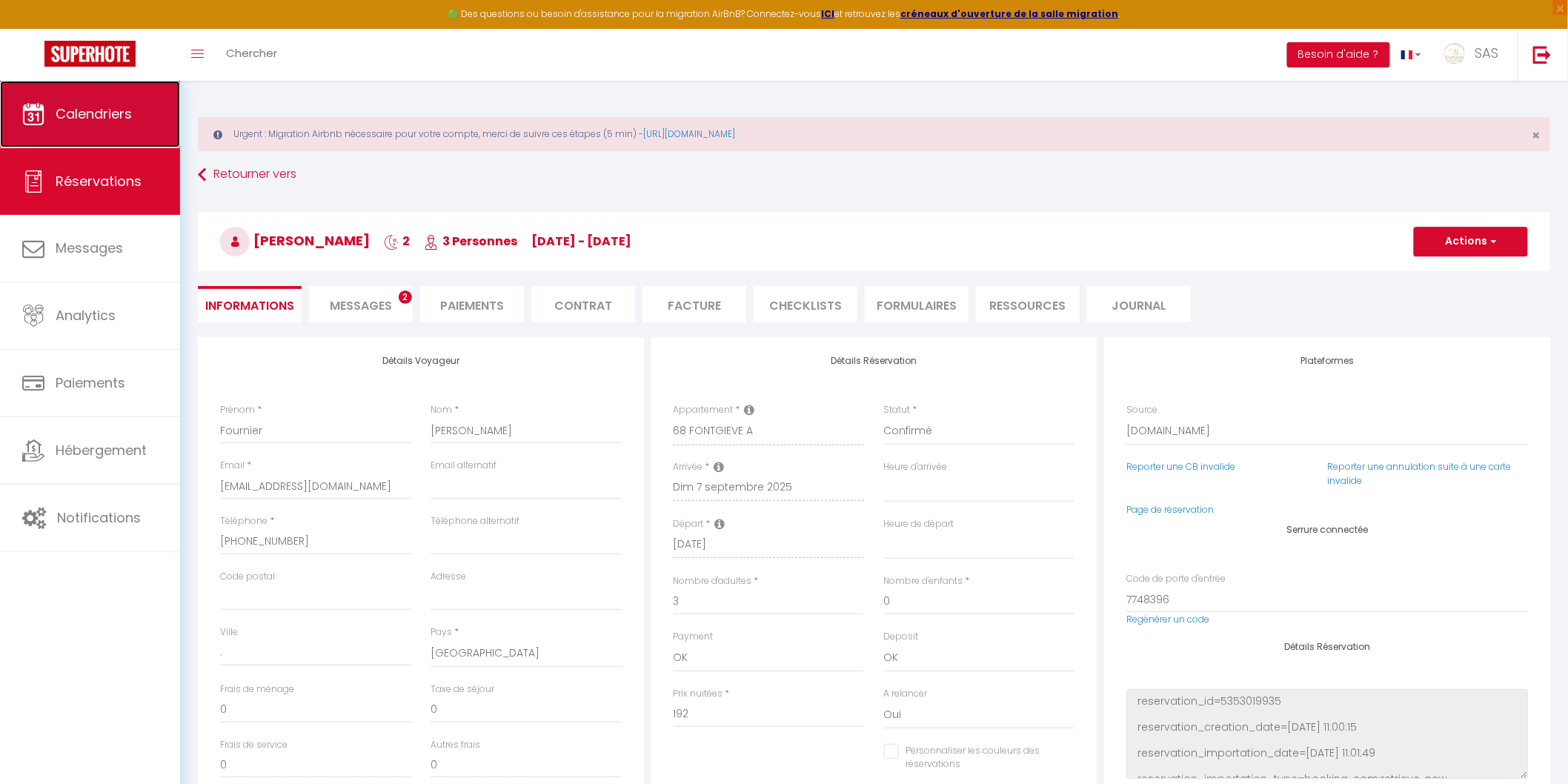
click at [123, 104] on span "Calendriers" at bounding box center [94, 113] width 76 height 18
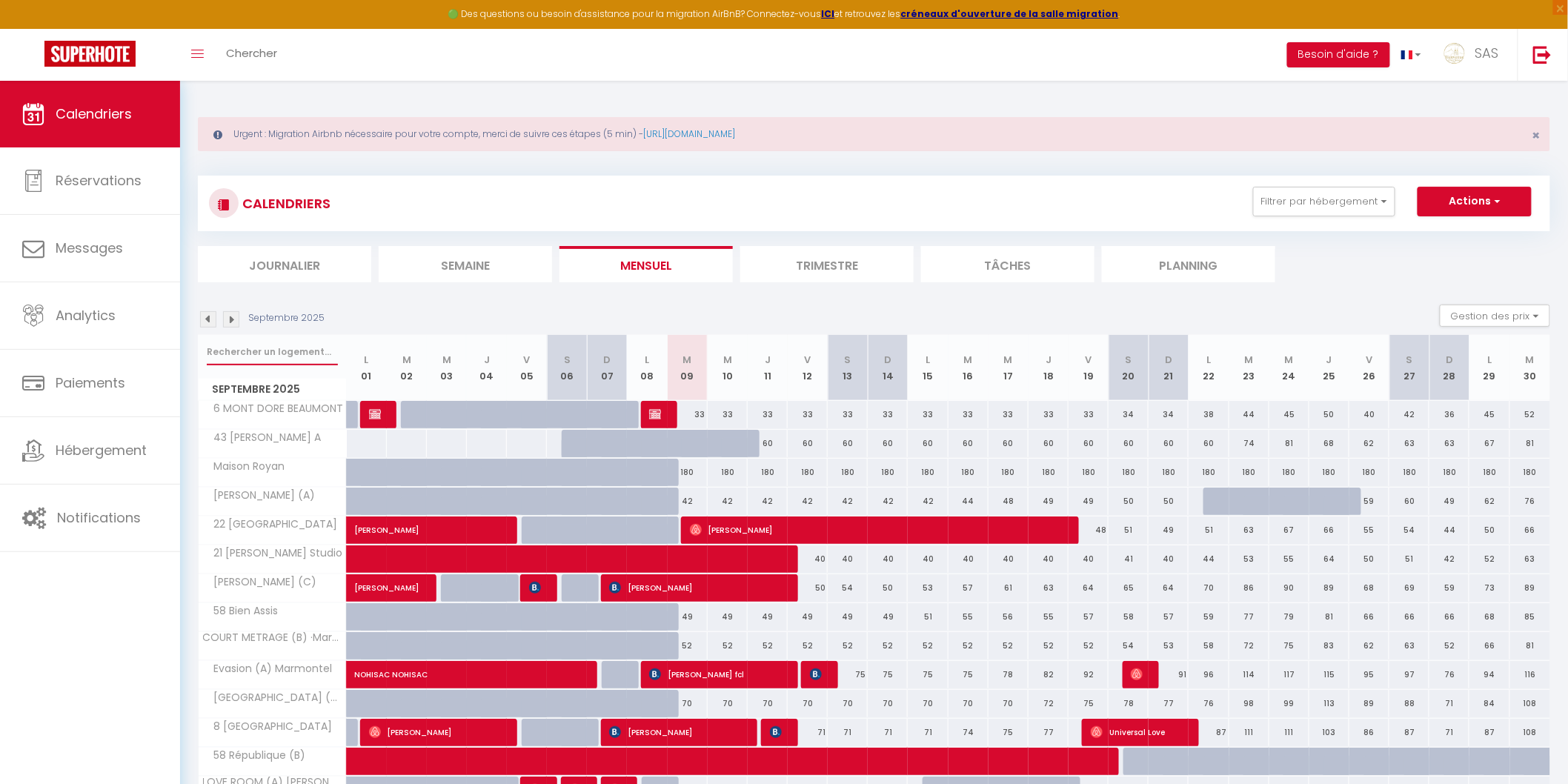
click at [265, 346] on input "text" at bounding box center [272, 353] width 131 height 27
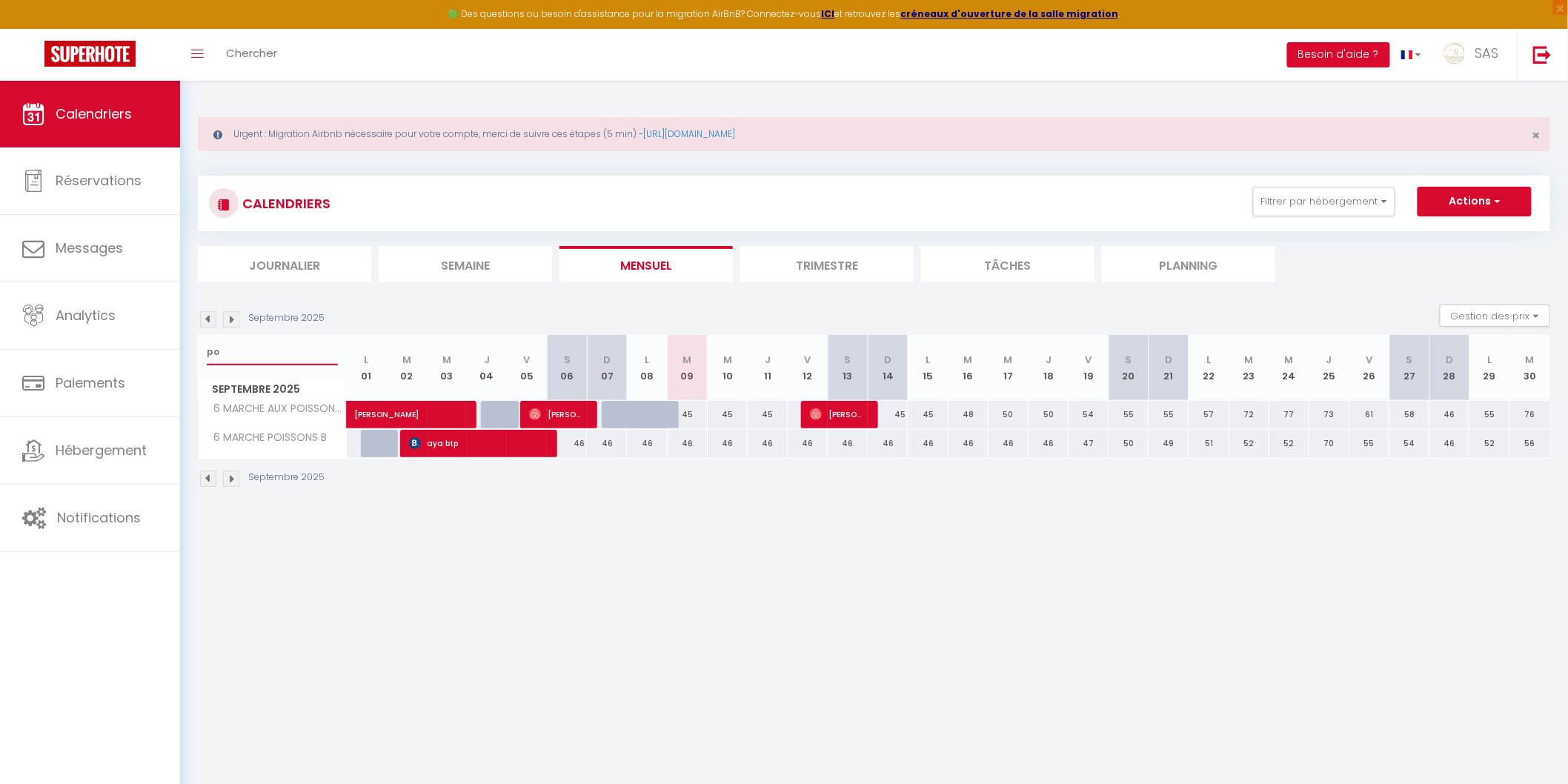
type input "p"
